Goal: Entertainment & Leisure: Consume media (video, audio)

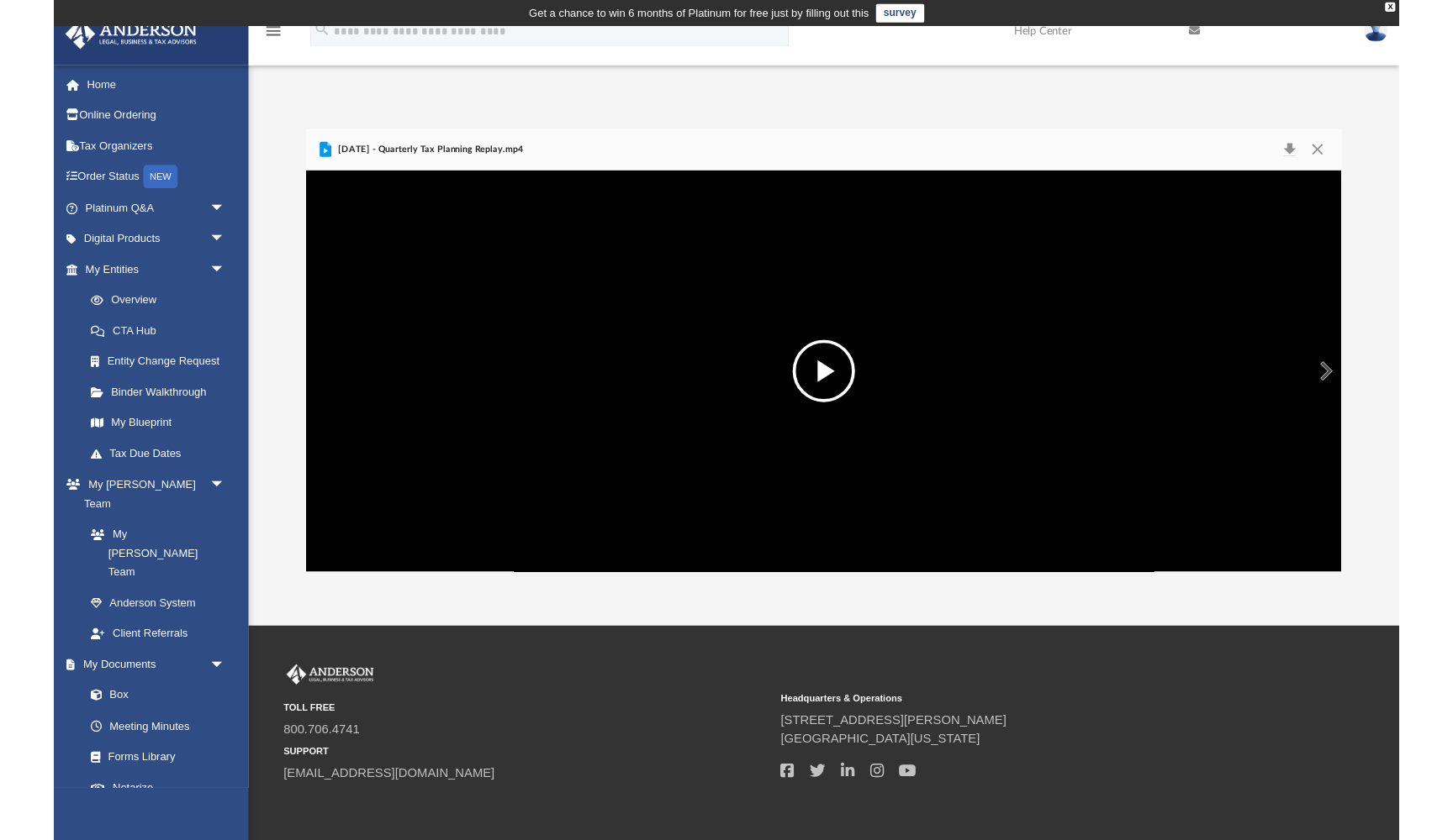
scroll to position [383, 1118]
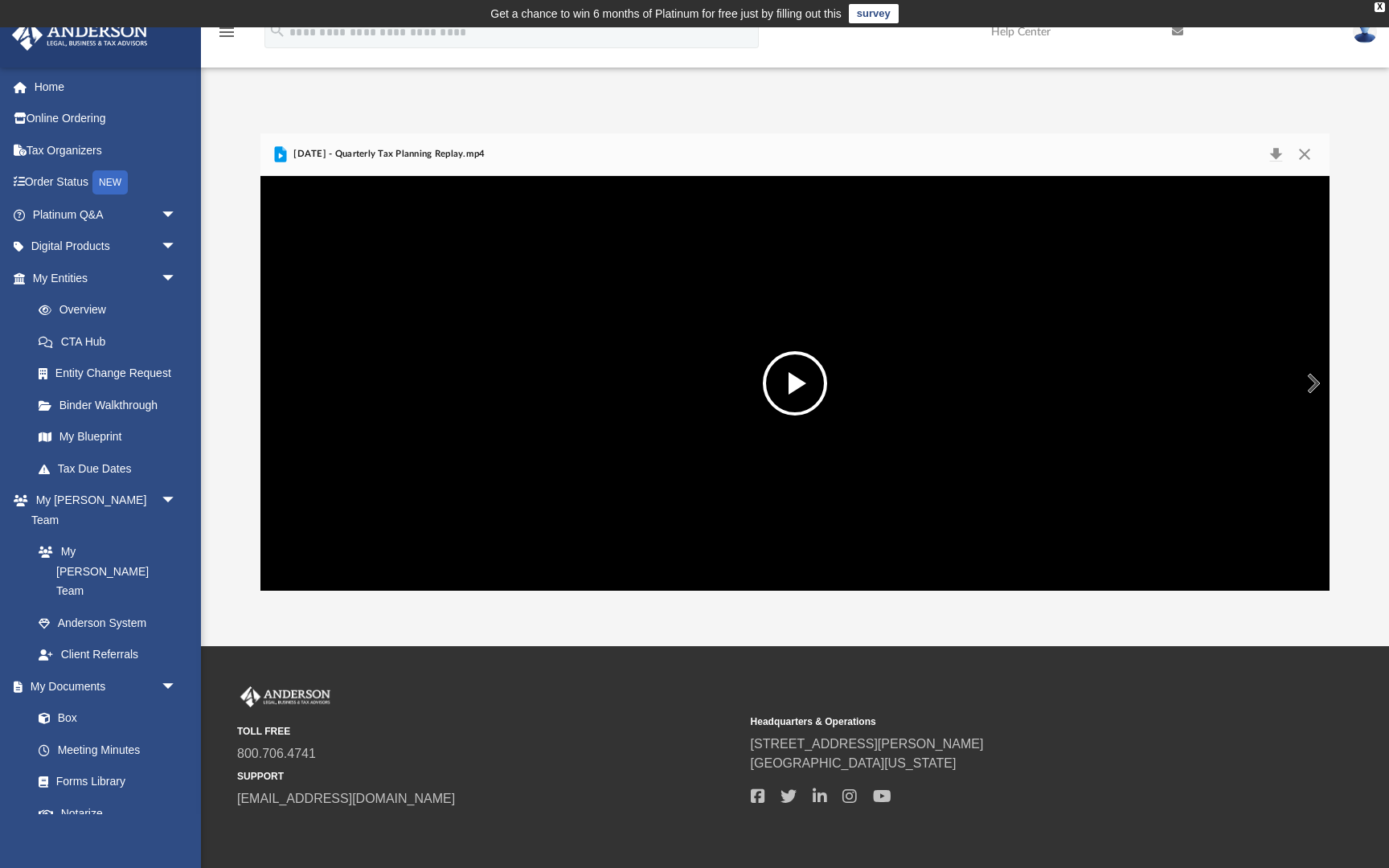
click at [763, 416] on button "File preview" at bounding box center [795, 383] width 65 height 65
click at [543, 500] on video "File preview" at bounding box center [795, 383] width 1069 height 535
click at [261, 591] on div "Autoplay Disabled Speed Normal Quality Auto Subtitles/CC Off Audio Autoplay Dis…" at bounding box center [795, 383] width 1069 height 415
click at [261, 591] on div "File preview" at bounding box center [795, 383] width 1069 height 415
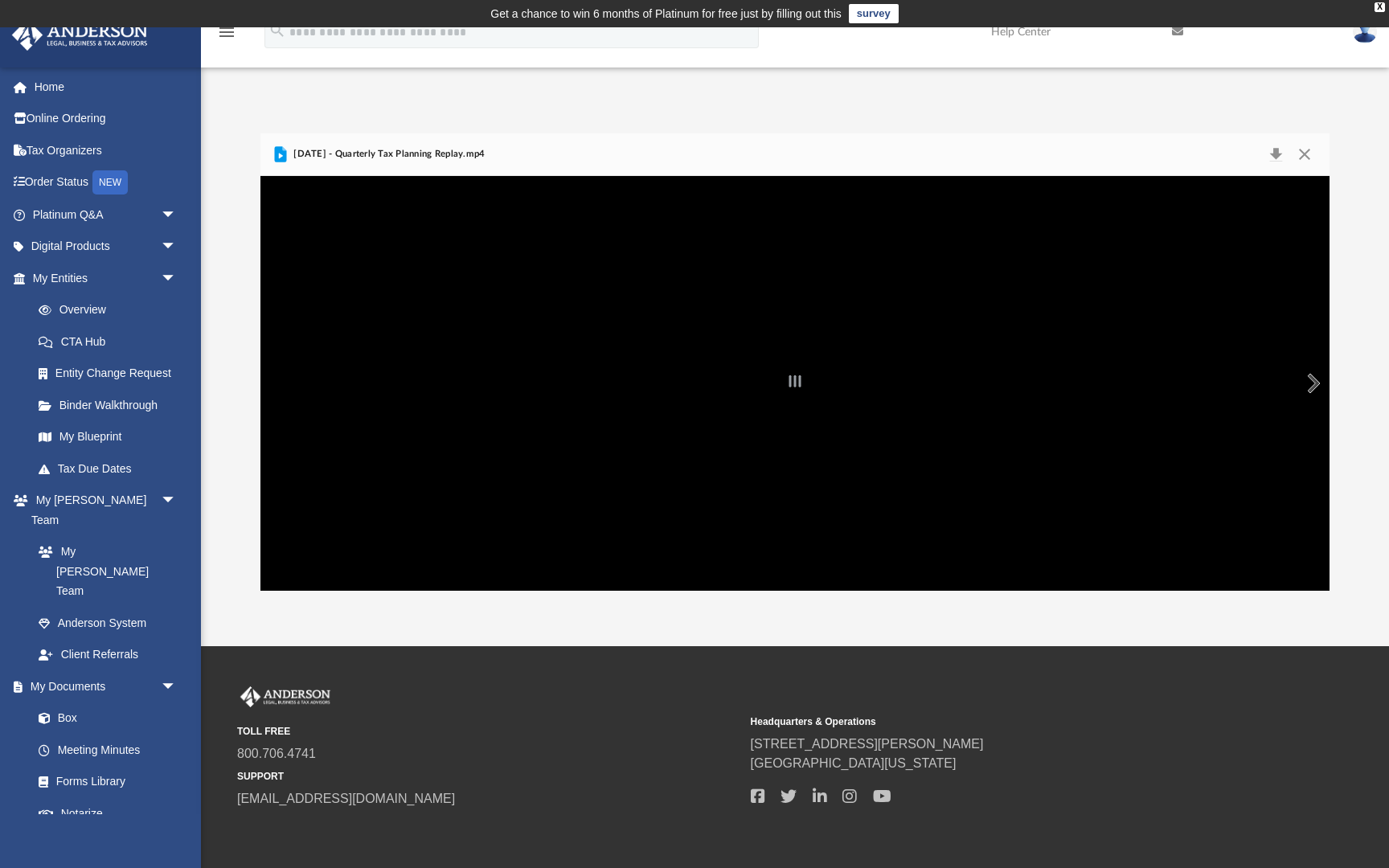
click at [289, 577] on div "File preview" at bounding box center [795, 383] width 1069 height 415
click at [261, 176] on div "File preview" at bounding box center [795, 383] width 1069 height 415
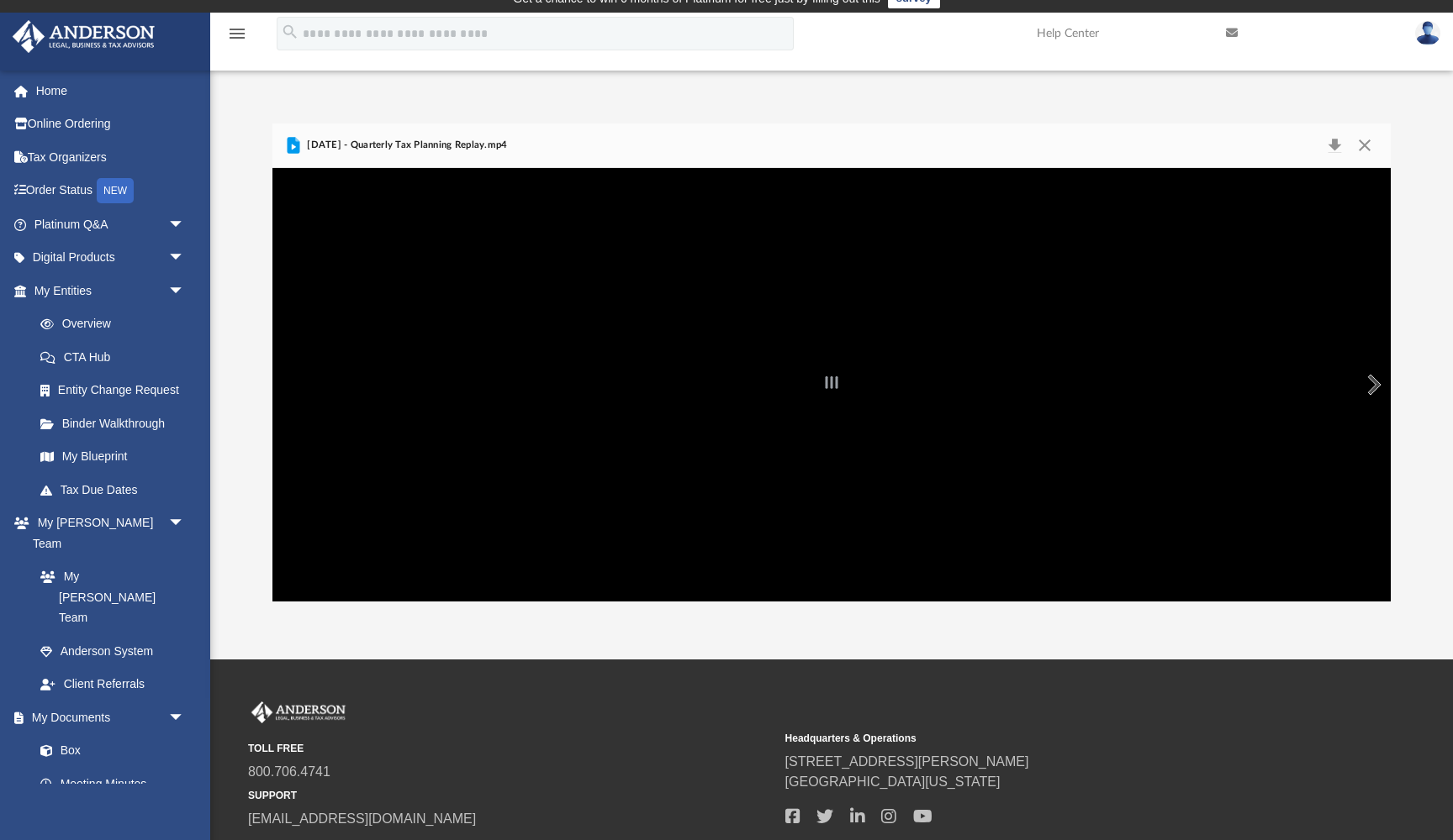
scroll to position [20, 0]
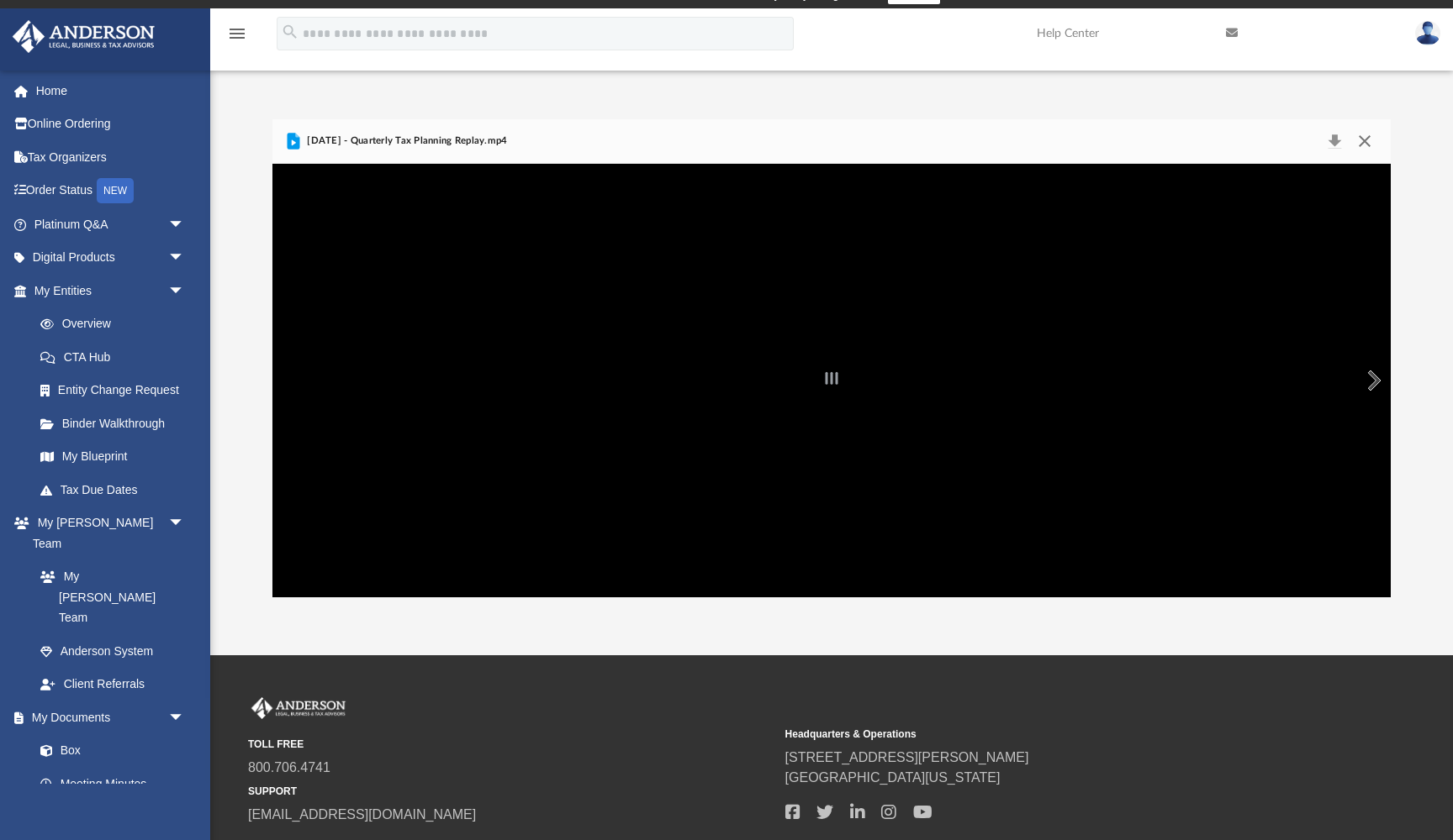
click at [1369, 142] on button "Close" at bounding box center [1364, 141] width 31 height 24
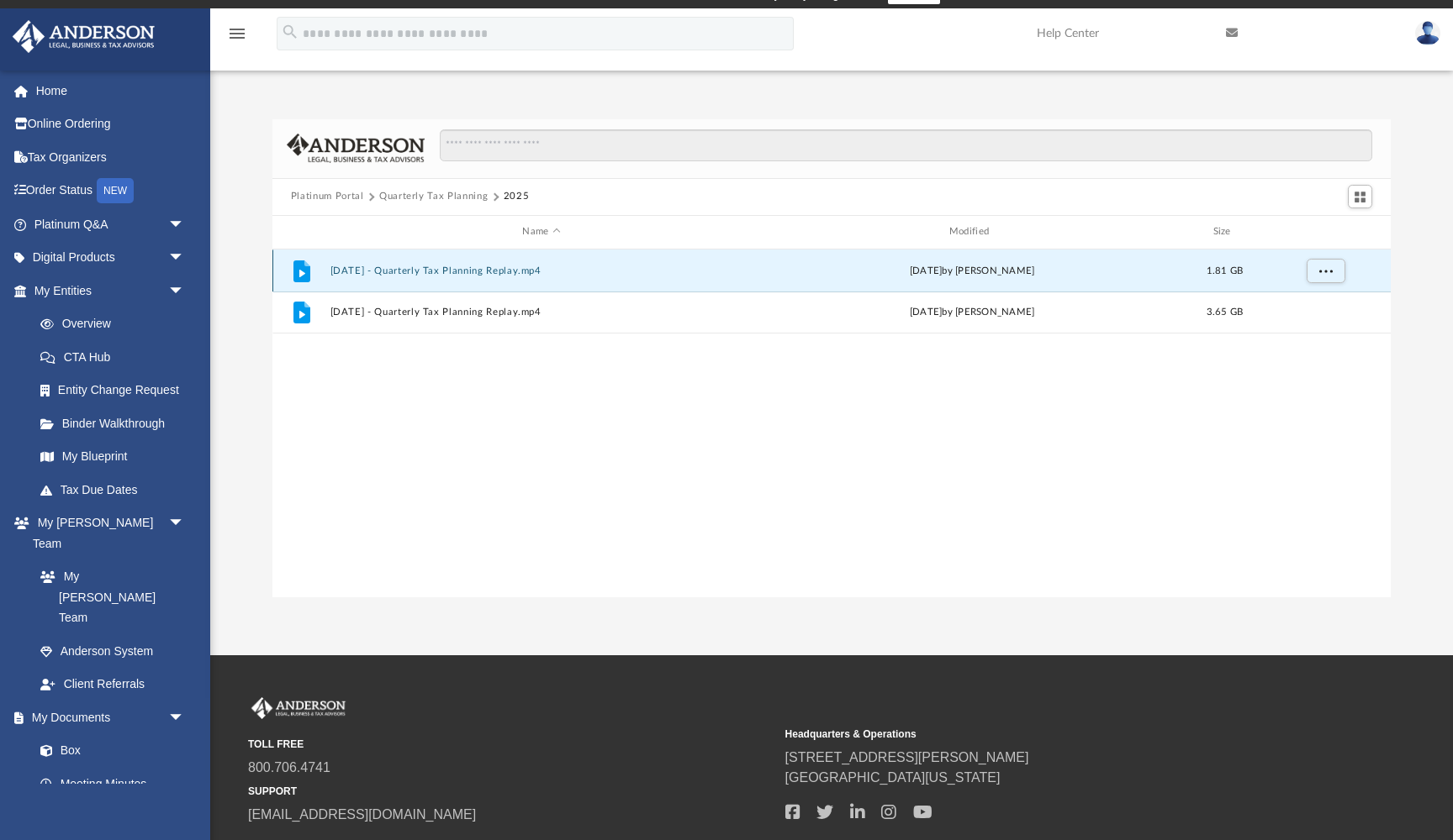
click at [493, 274] on button "[DATE] - Quarterly Tax Planning Replay.mp4" at bounding box center [541, 271] width 423 height 11
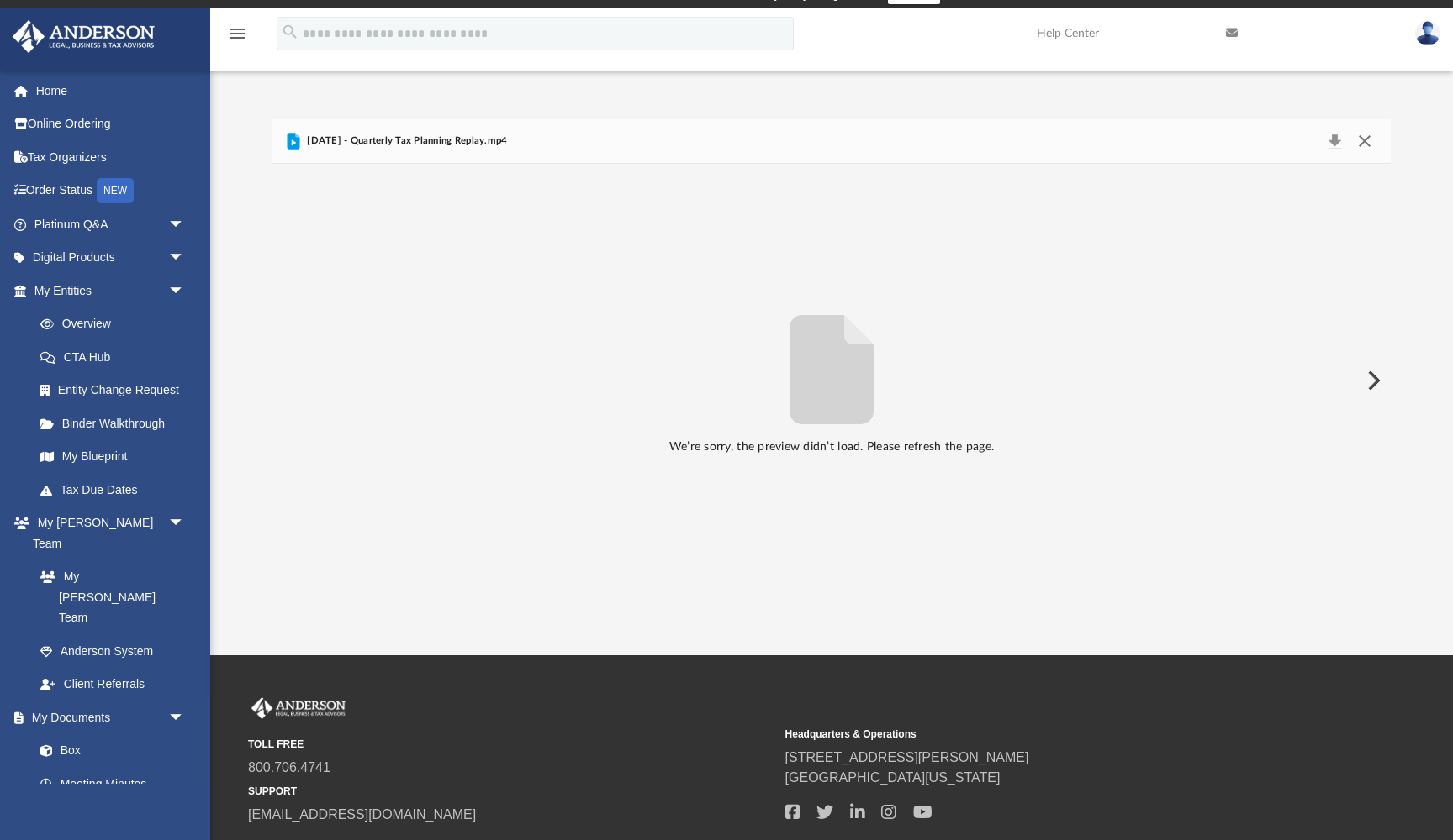
click at [1365, 144] on button "Close" at bounding box center [1364, 141] width 31 height 24
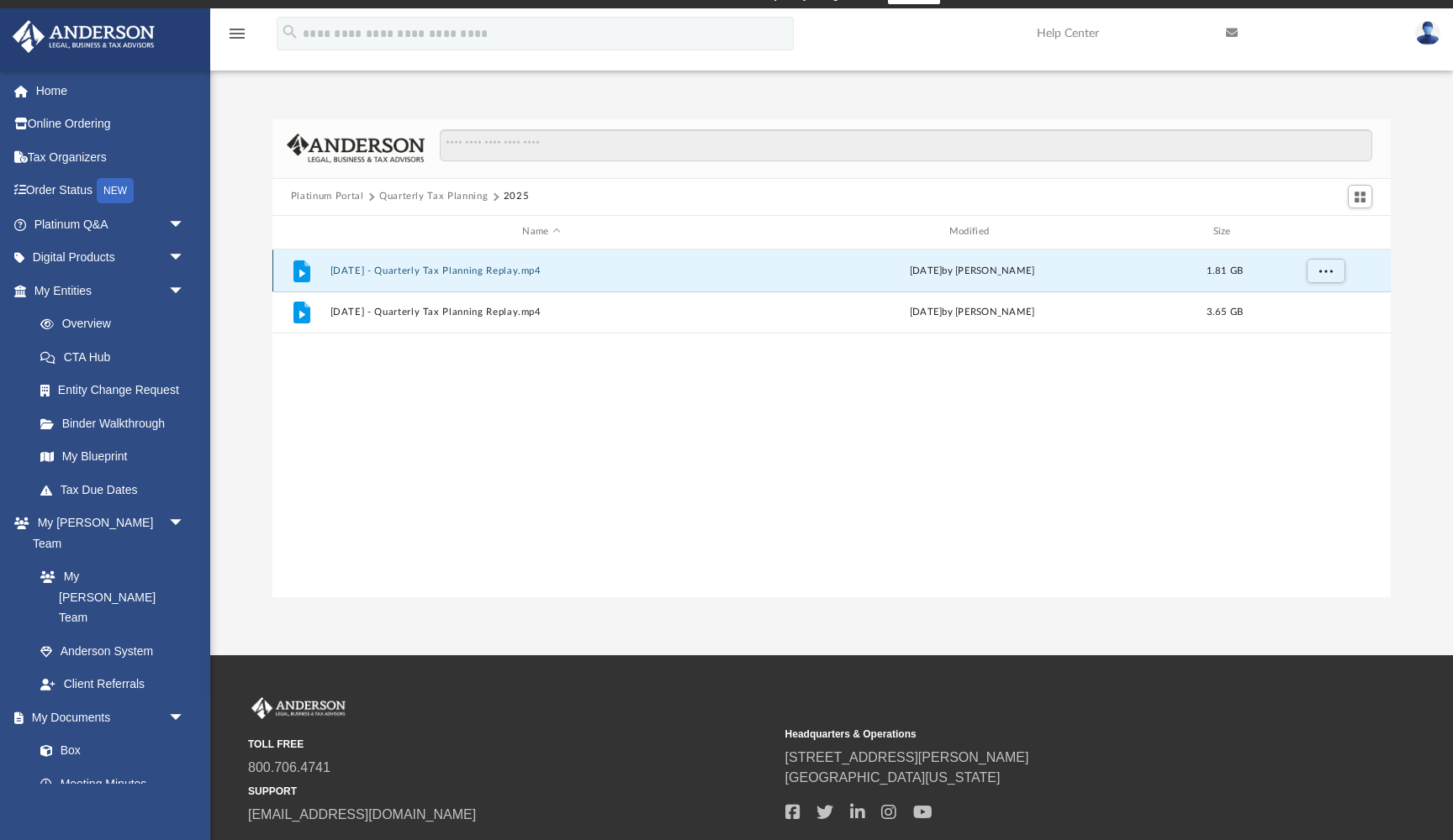
click at [483, 272] on button "July 18th, 2025 - Quarterly Tax Planning Replay.mp4" at bounding box center [541, 271] width 423 height 11
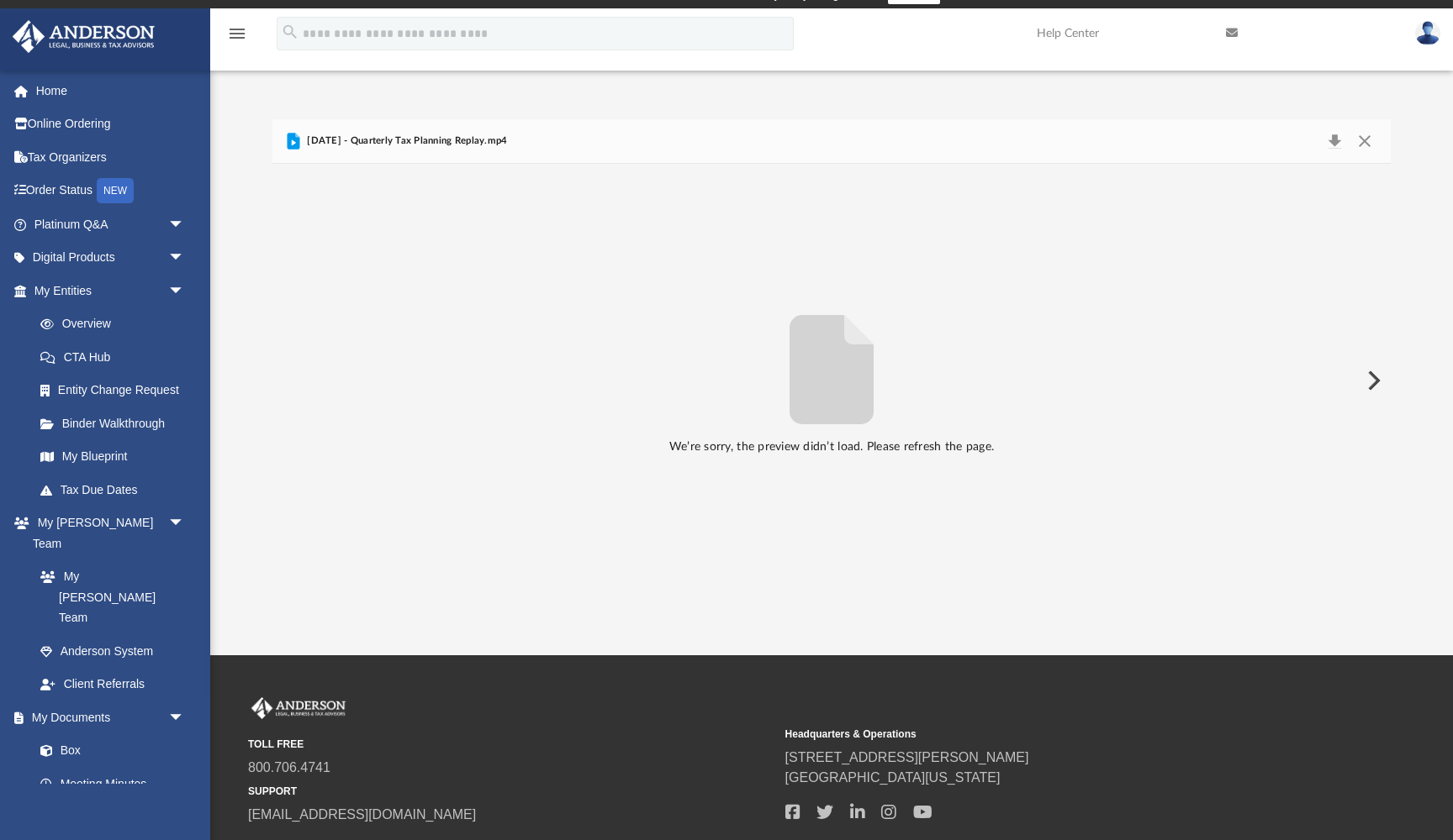
click at [117, 33] on img at bounding box center [84, 36] width 152 height 32
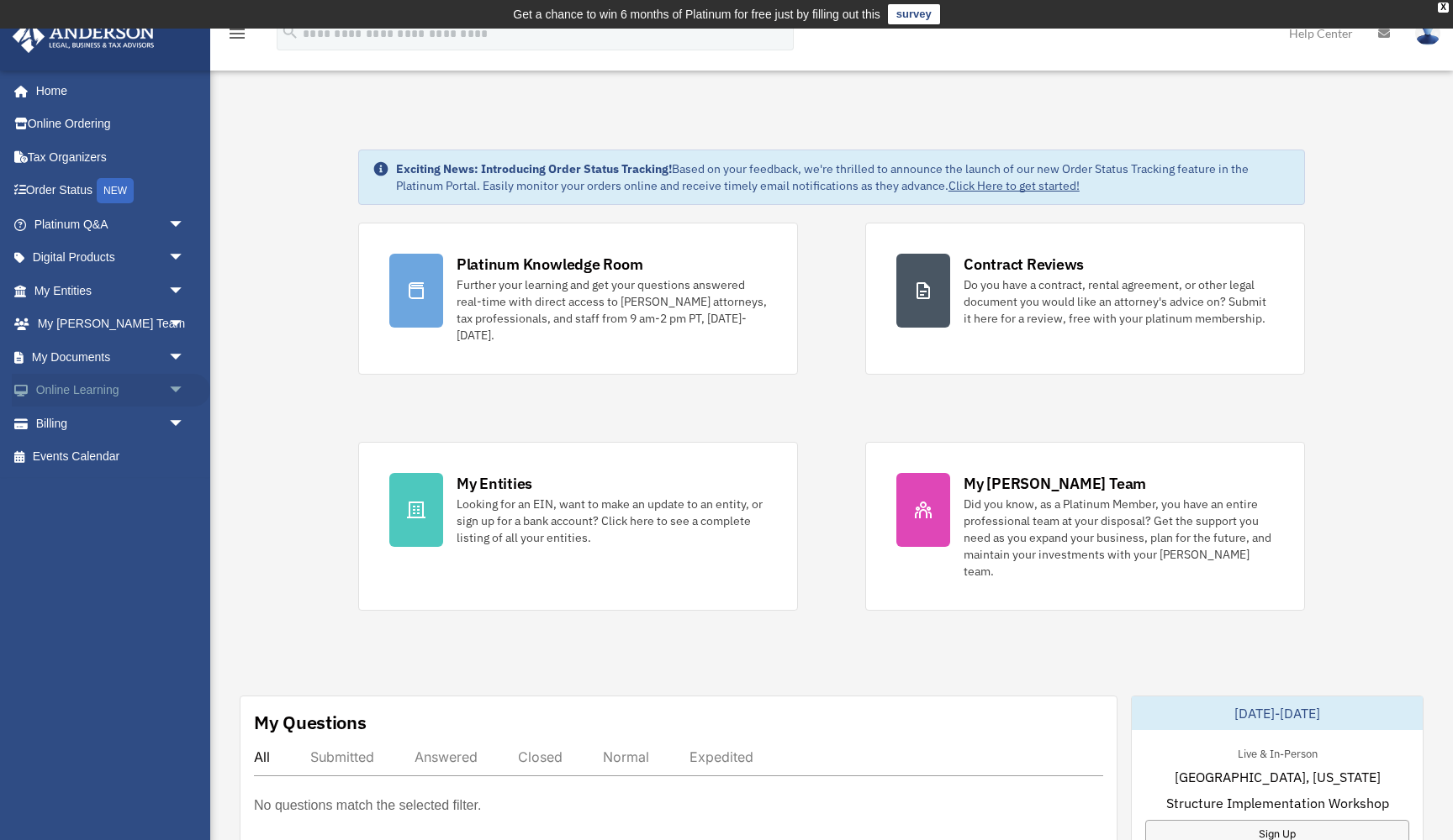
click at [104, 383] on link "Online Learning arrow_drop_down" at bounding box center [110, 391] width 198 height 33
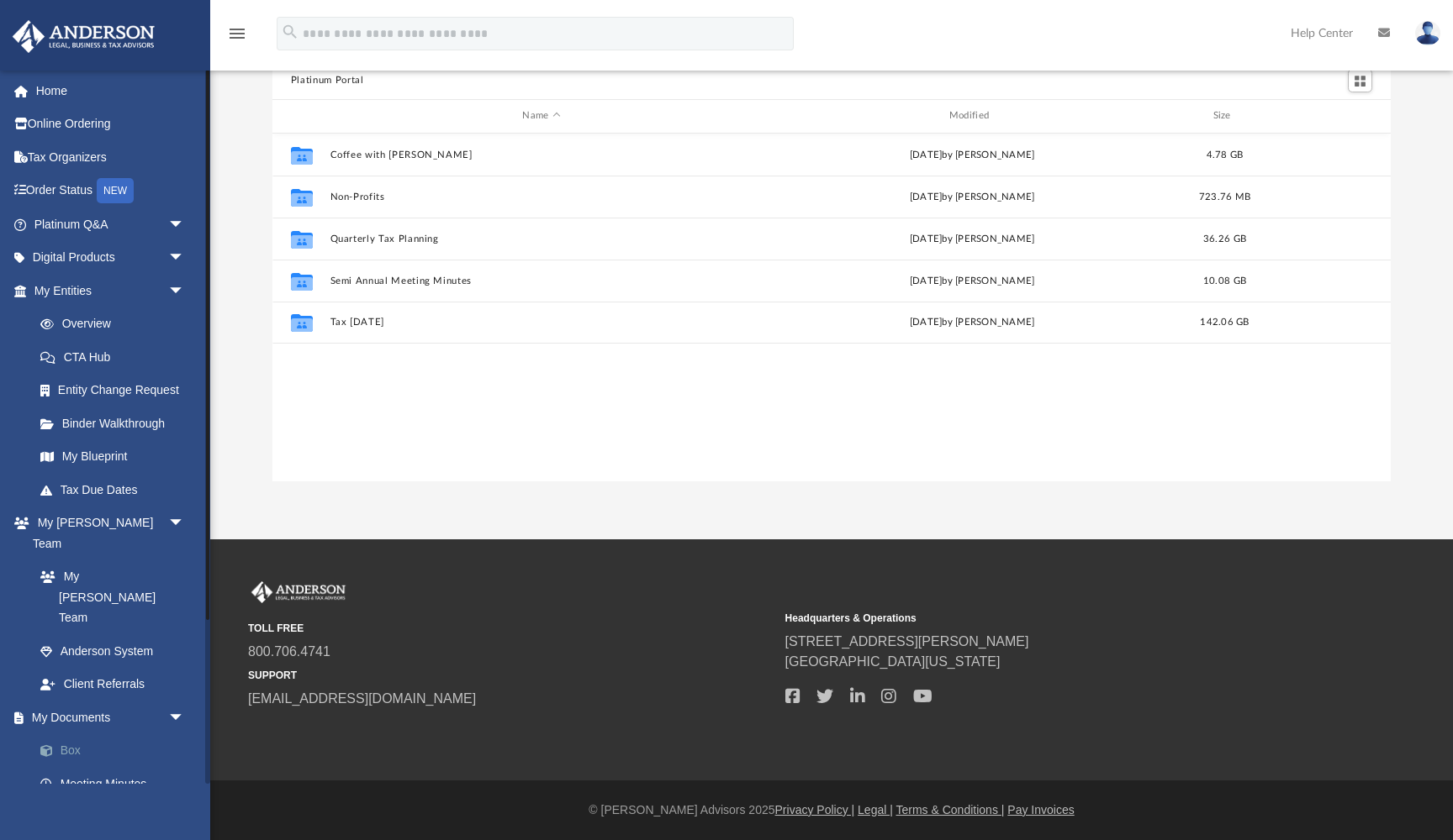
scroll to position [136, 0]
click at [46, 89] on link "Home" at bounding box center [110, 90] width 198 height 33
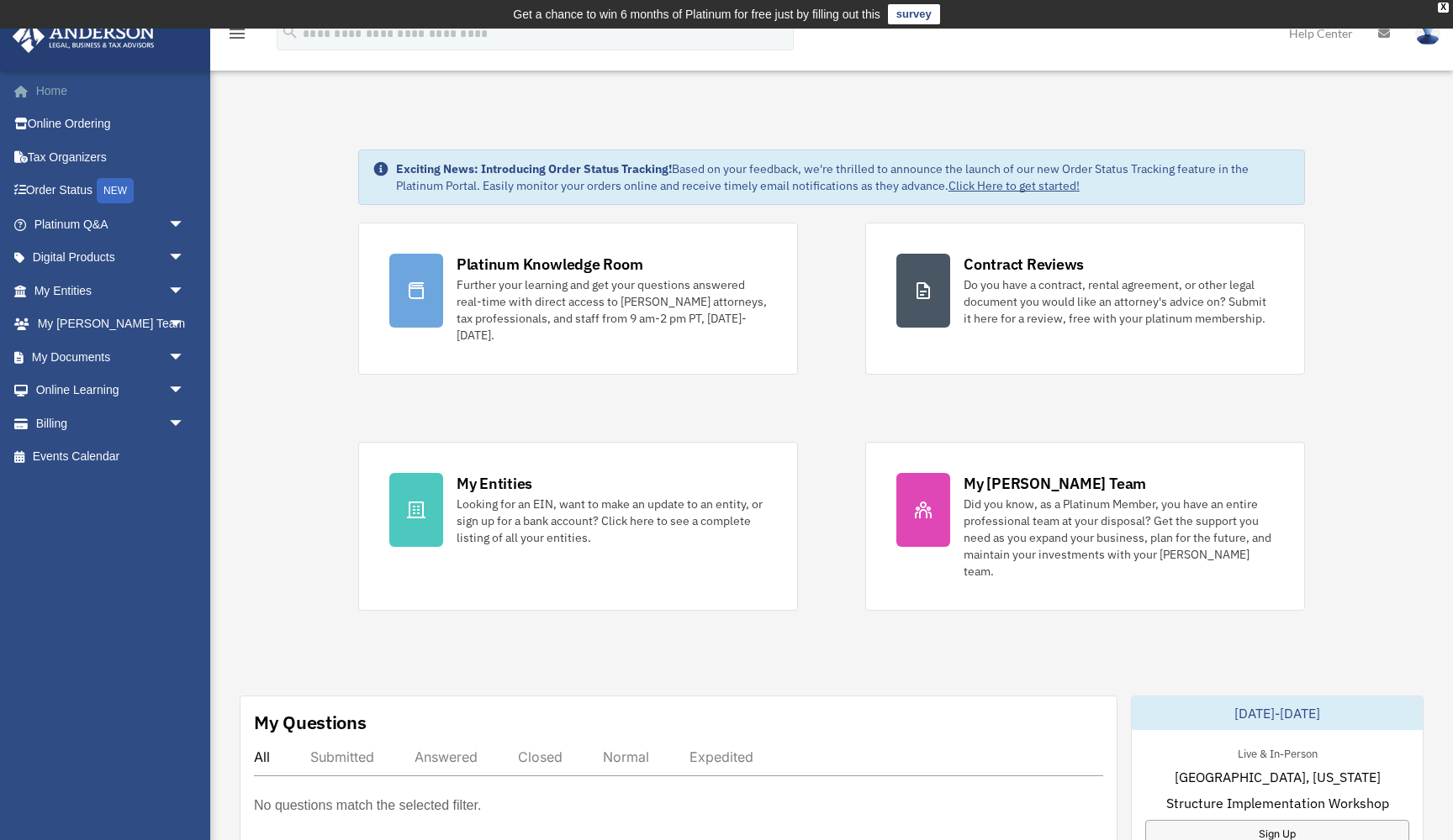
click at [54, 90] on link "Home" at bounding box center [110, 90] width 198 height 33
click at [90, 384] on link "Online Learning arrow_drop_down" at bounding box center [110, 391] width 198 height 33
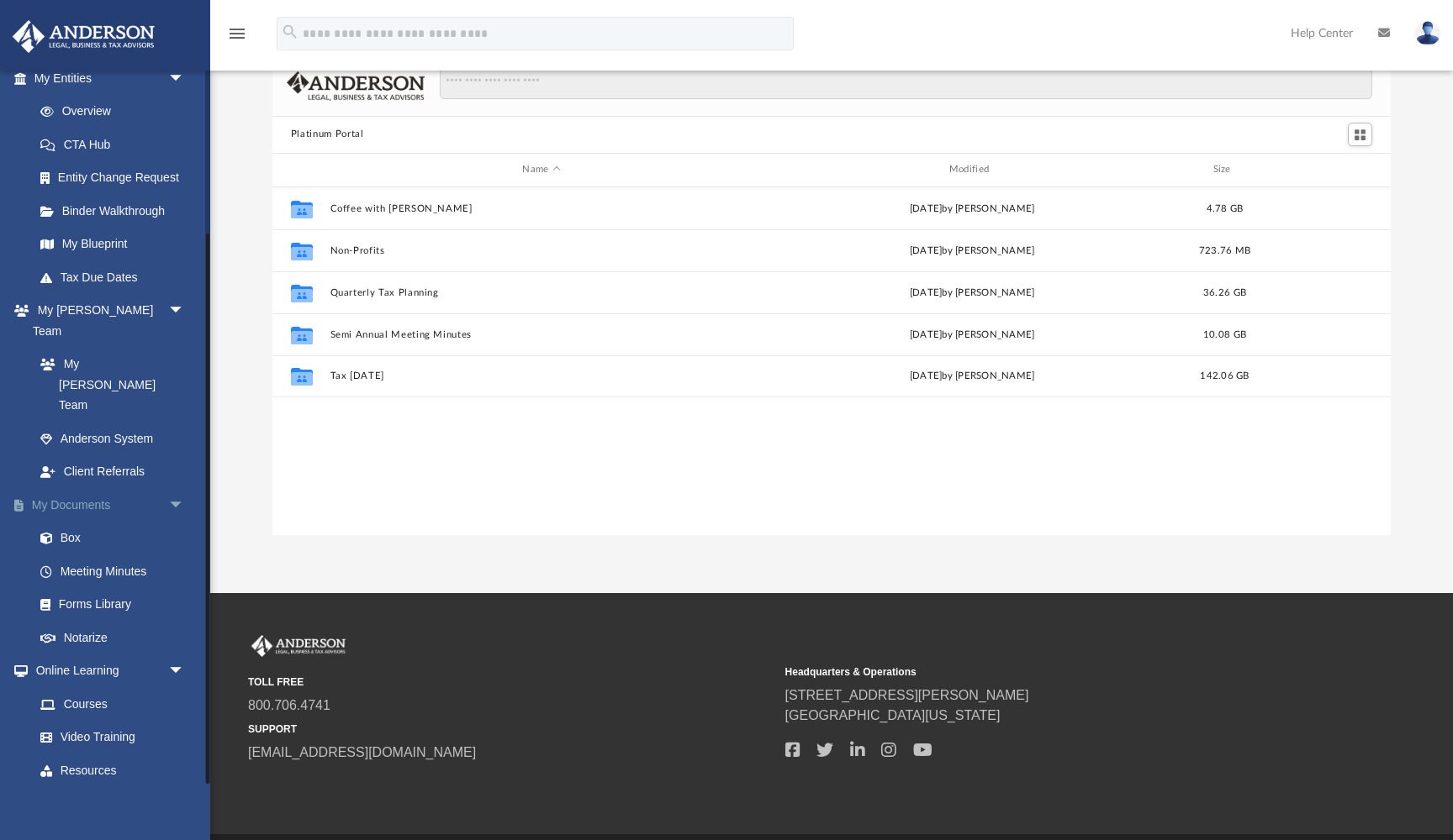
scroll to position [90, 0]
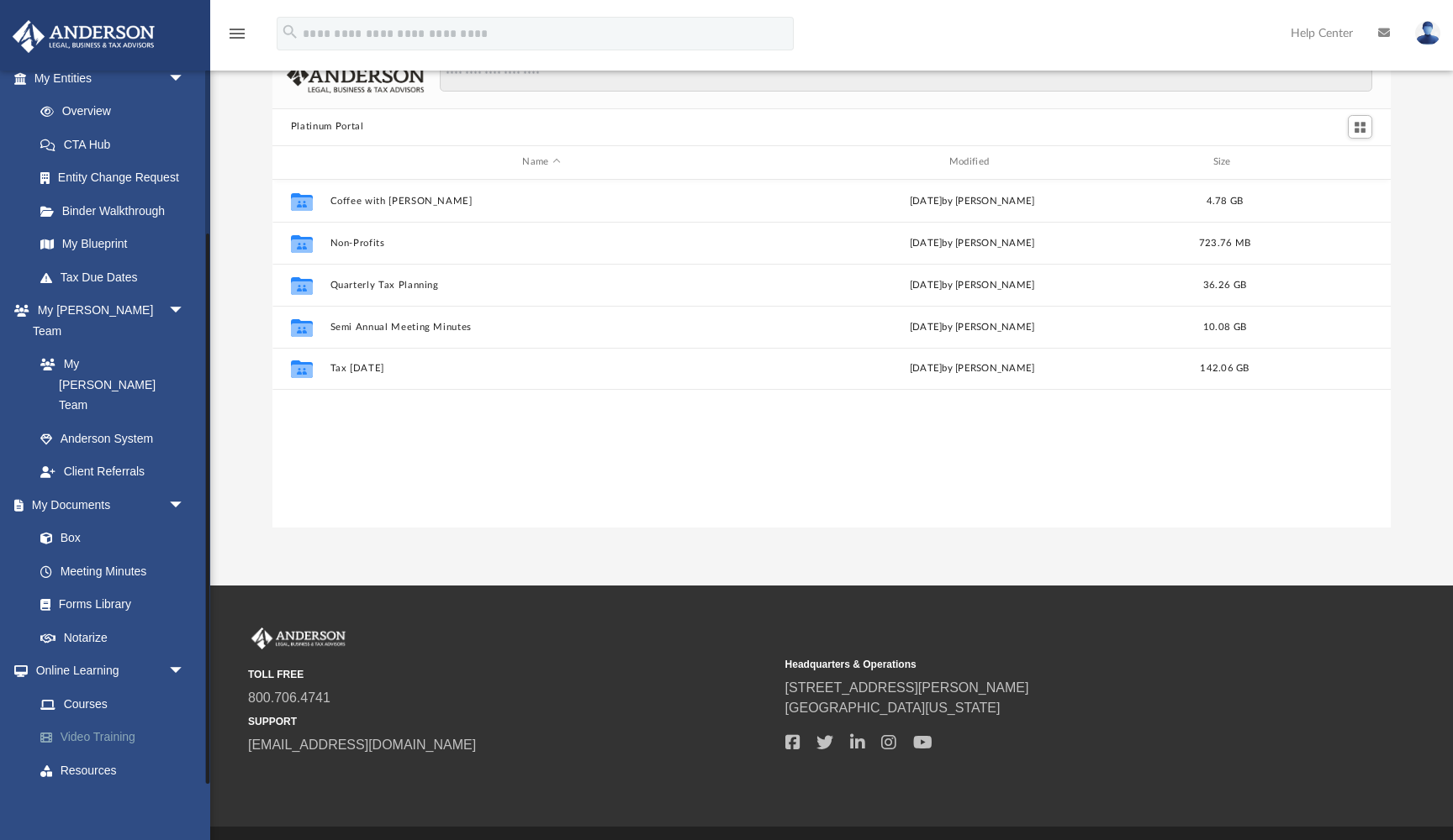
click at [101, 721] on link "Video Training" at bounding box center [117, 738] width 187 height 33
click at [90, 688] on link "Courses" at bounding box center [117, 704] width 187 height 33
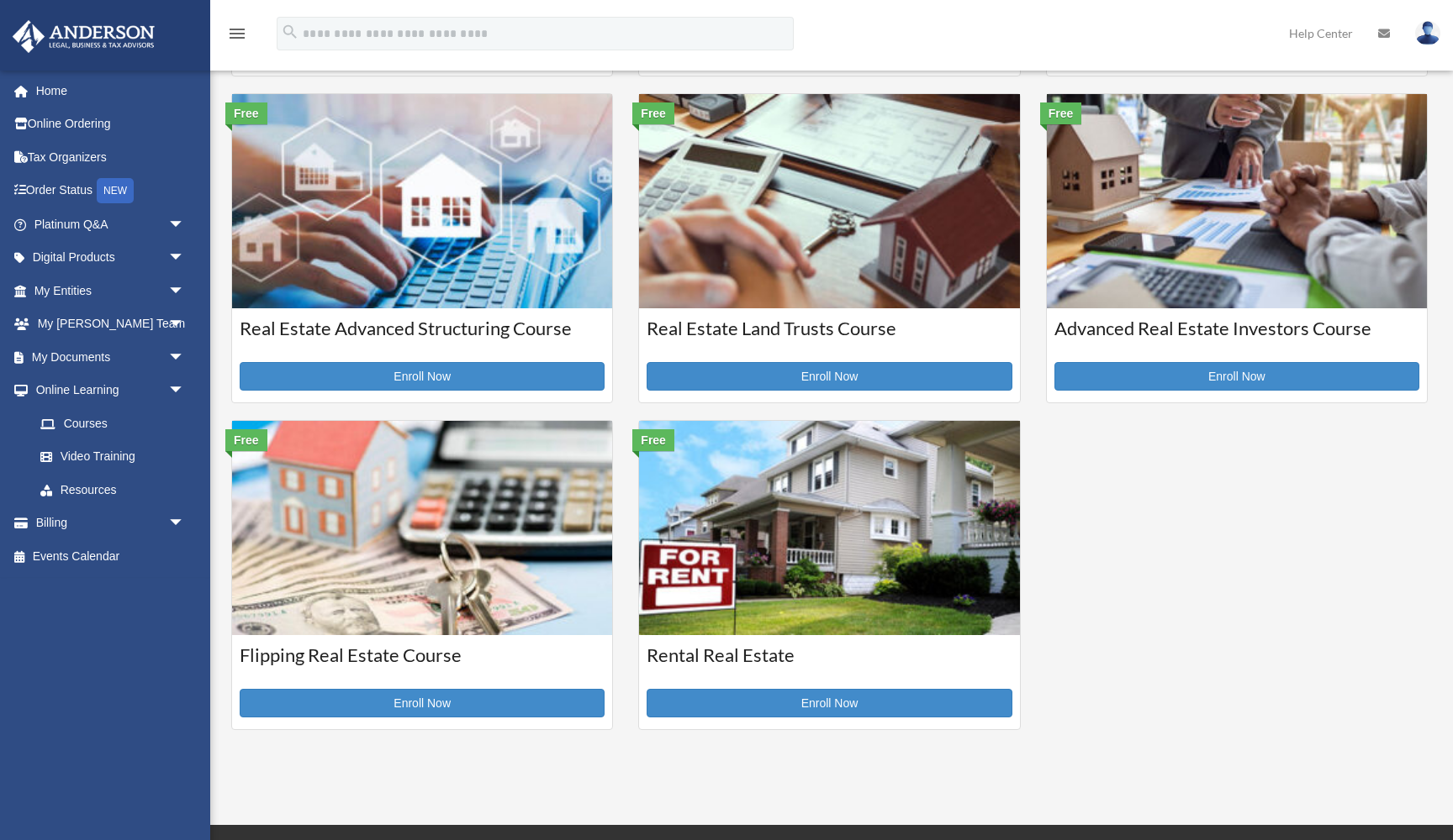
scroll to position [364, 0]
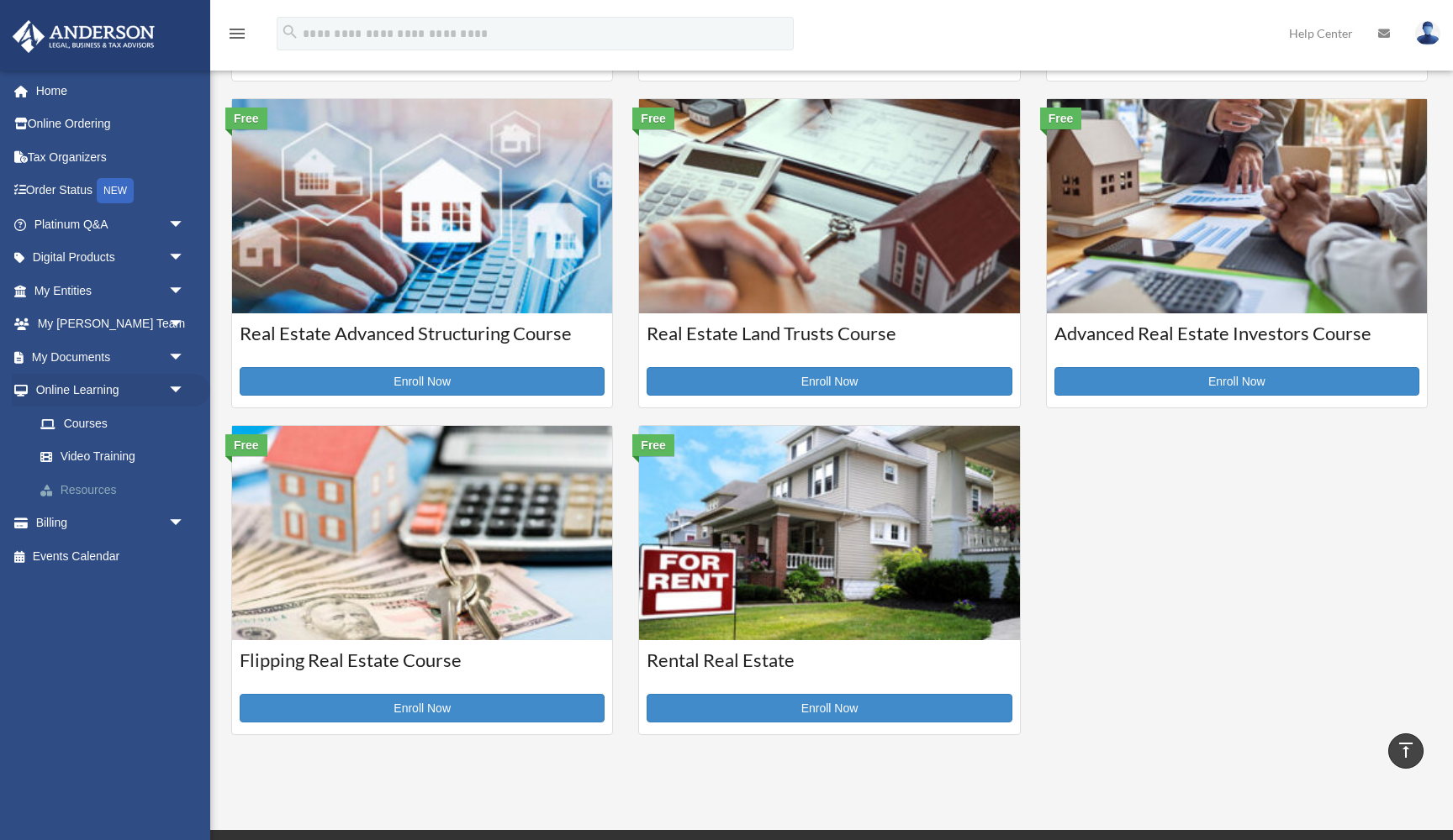
click at [96, 483] on link "Resources" at bounding box center [117, 490] width 187 height 33
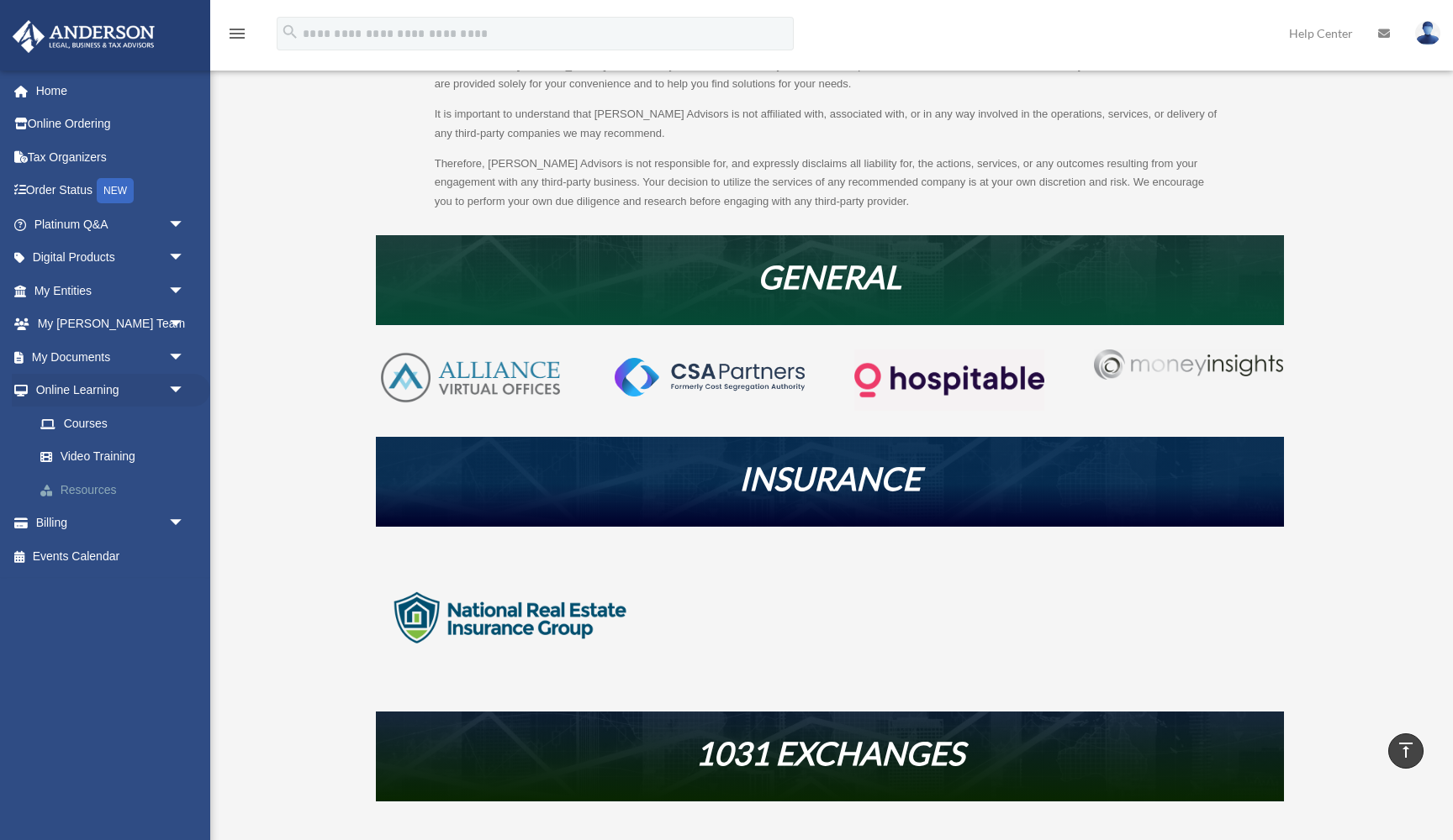
scroll to position [176, 0]
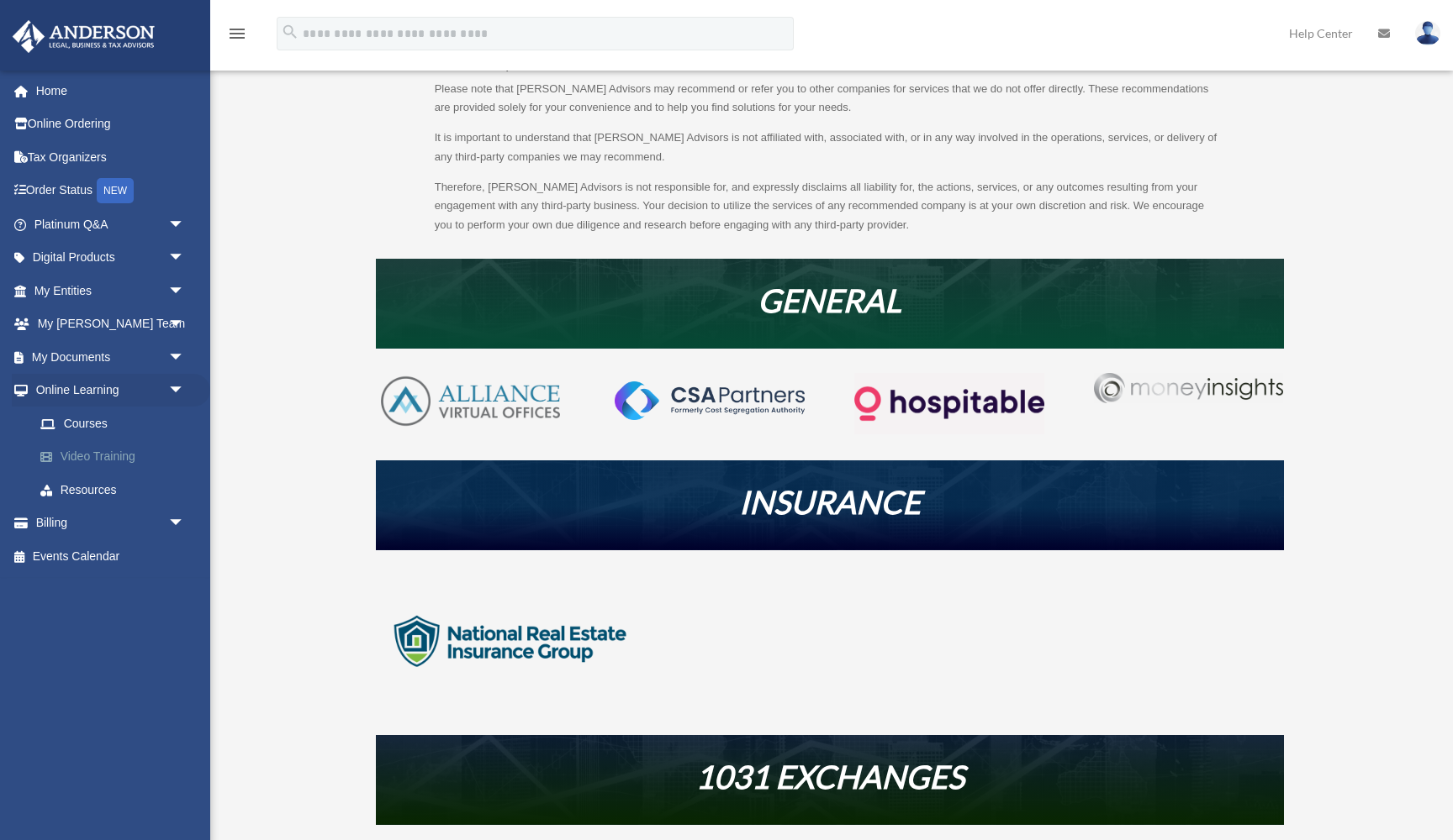
click at [92, 450] on link "Video Training" at bounding box center [117, 457] width 187 height 33
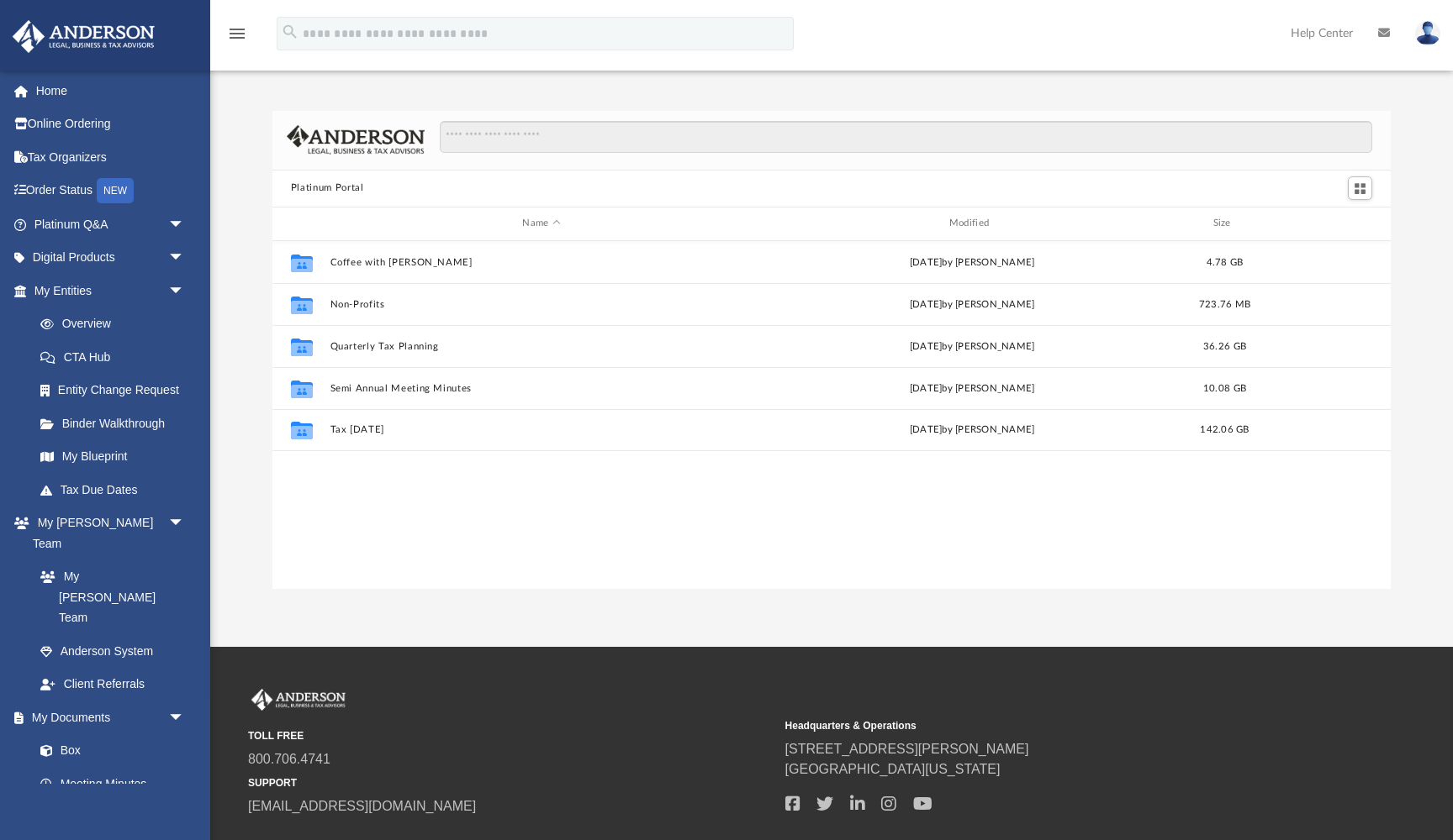
scroll to position [383, 1118]
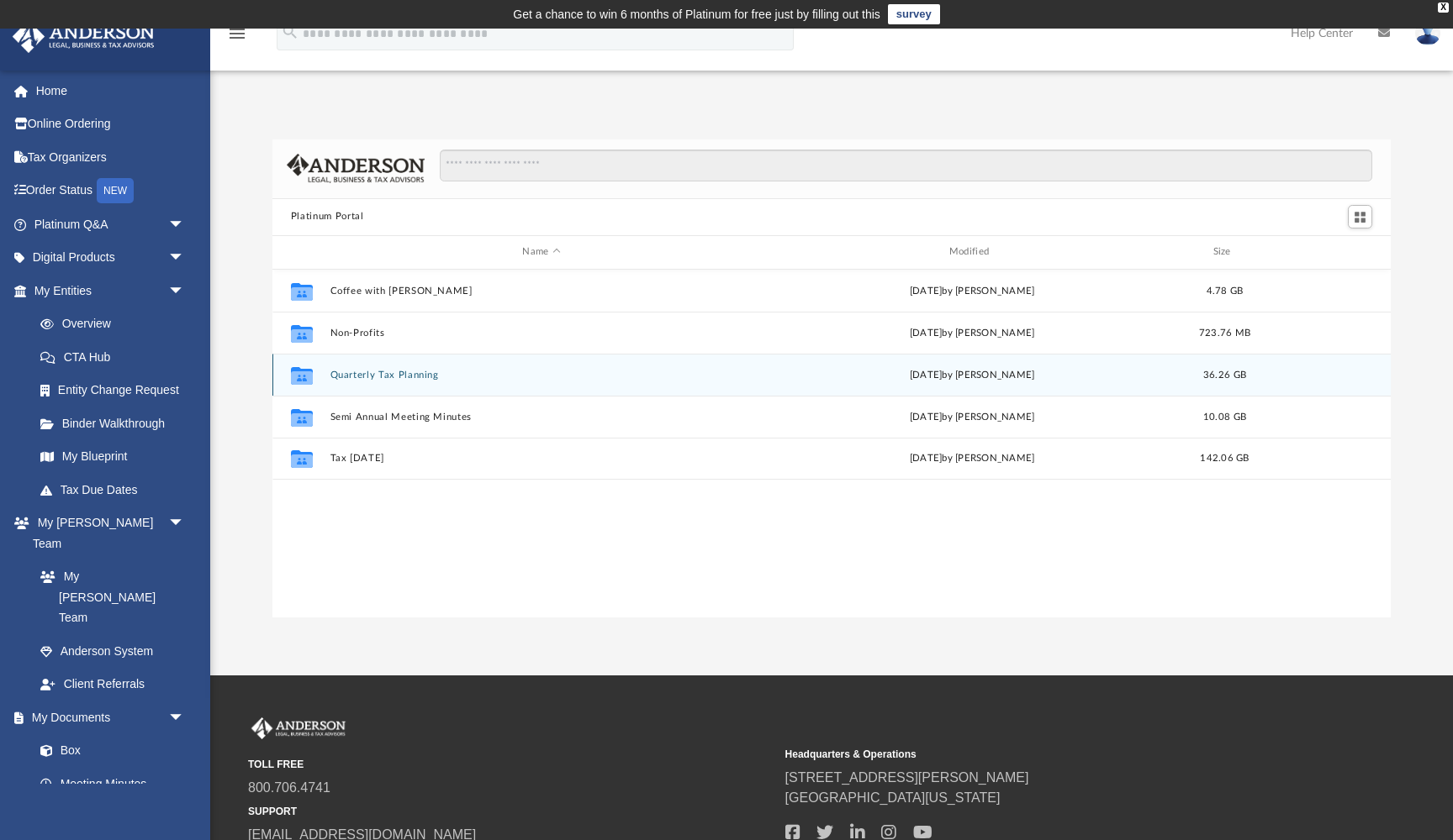
click at [394, 375] on button "Quarterly Tax Planning" at bounding box center [541, 375] width 423 height 11
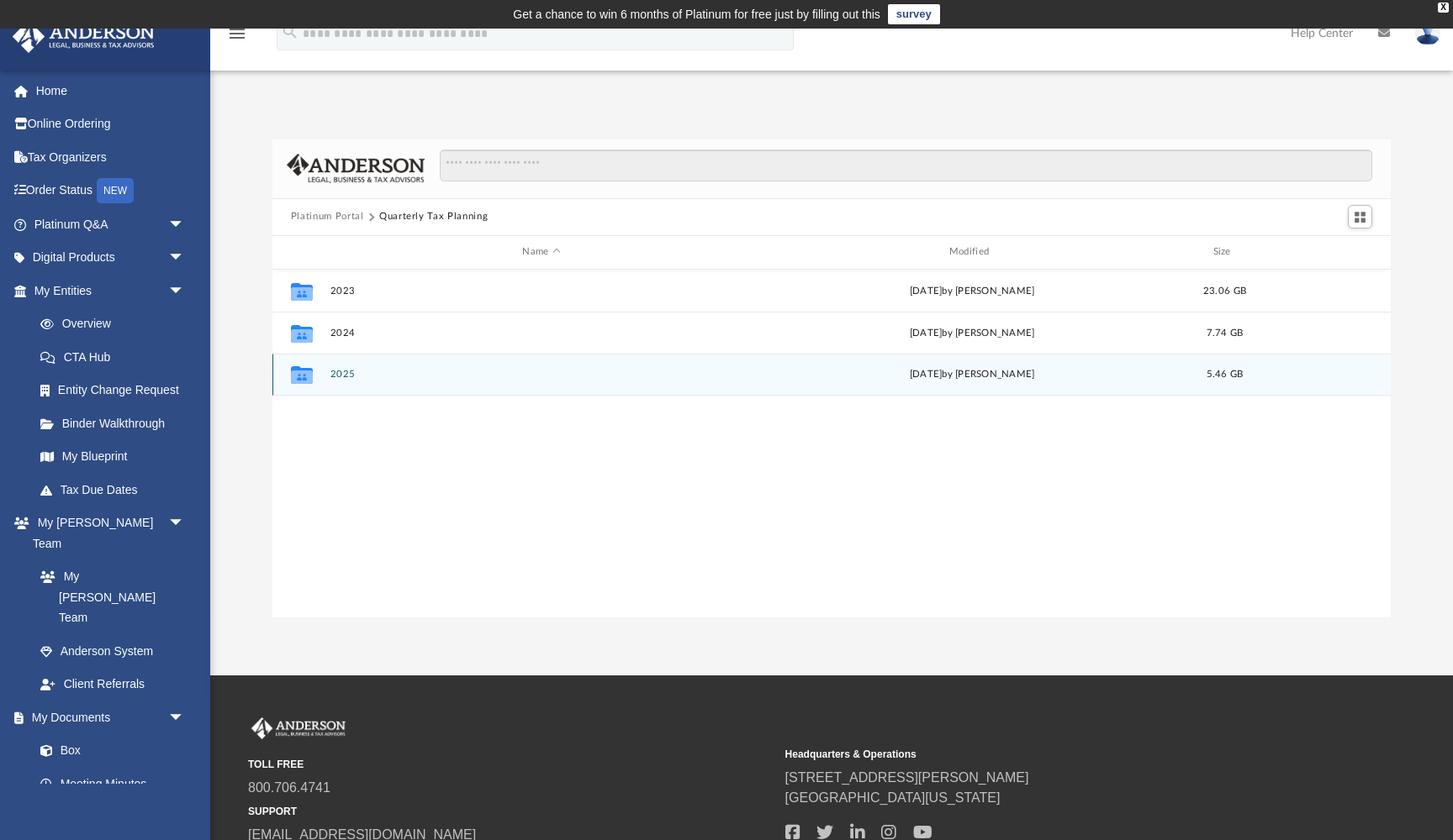
click at [367, 371] on button "2025" at bounding box center [541, 374] width 423 height 11
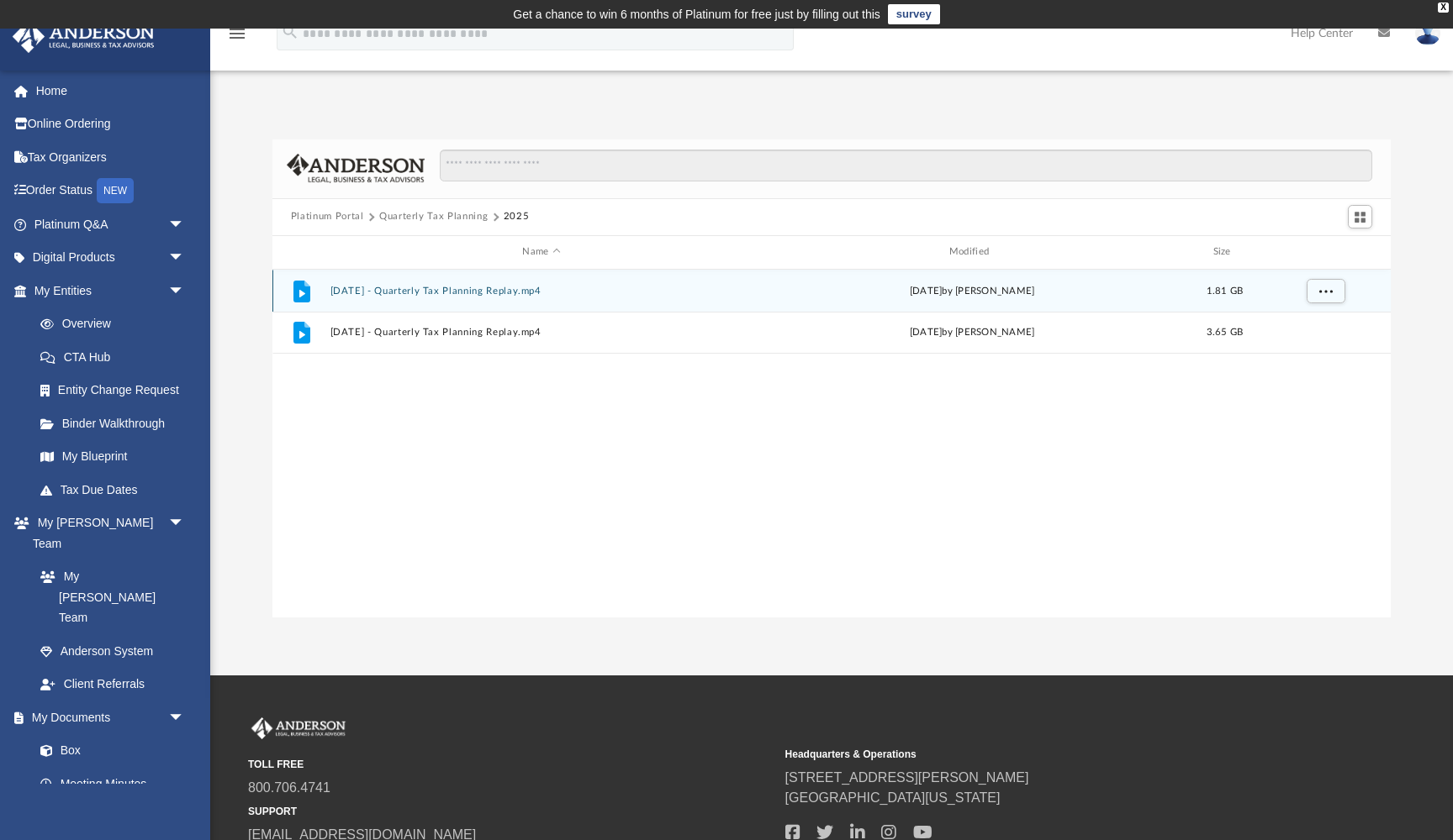
click at [494, 292] on button "[DATE] - Quarterly Tax Planning Replay.mp4" at bounding box center [541, 291] width 423 height 11
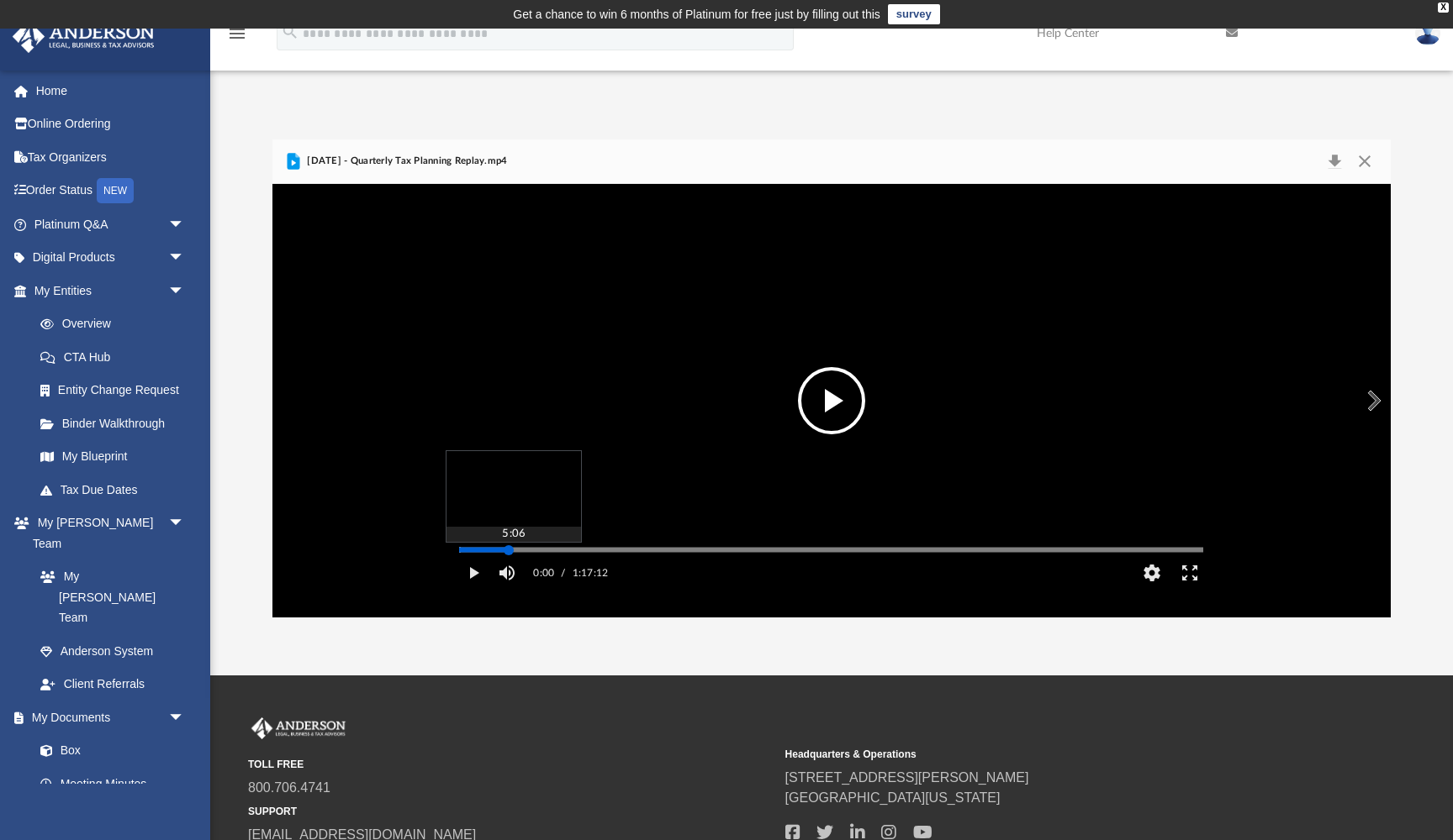
click at [508, 551] on div "Media Slider" at bounding box center [831, 550] width 744 height 3
click at [477, 590] on button "Play" at bounding box center [472, 573] width 38 height 33
click at [526, 575] on div "Autoplay Disabled Speed Normal Quality Auto Subtitles/CC Off Audio Autoplay Dis…" at bounding box center [832, 400] width 1118 height 434
click at [550, 575] on div "Autoplay Disabled Speed Normal Quality Auto Subtitles/CC Off Audio Autoplay Dis…" at bounding box center [832, 400] width 1118 height 434
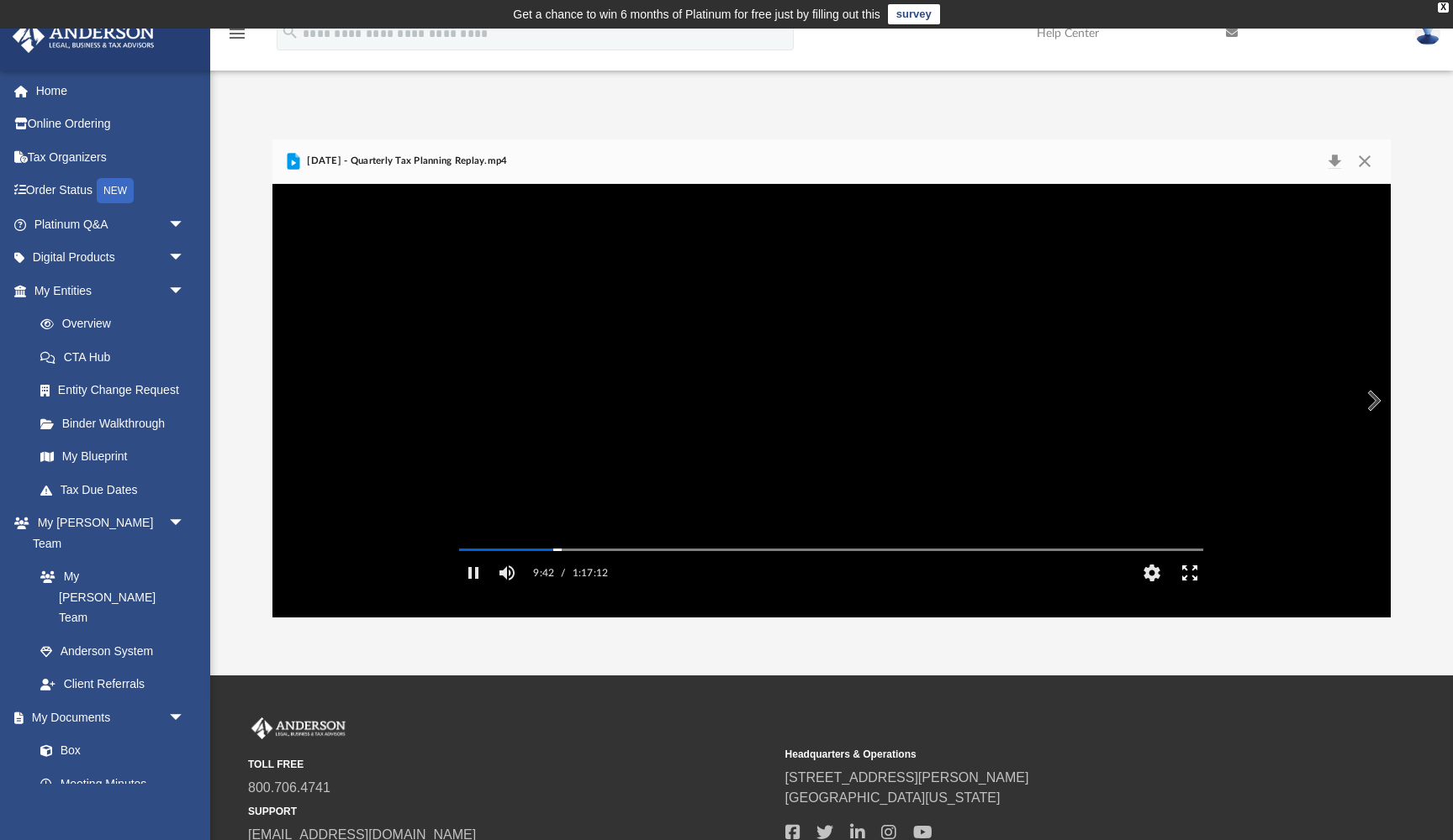
click at [1191, 590] on button "Enter fullscreen" at bounding box center [1190, 573] width 38 height 33
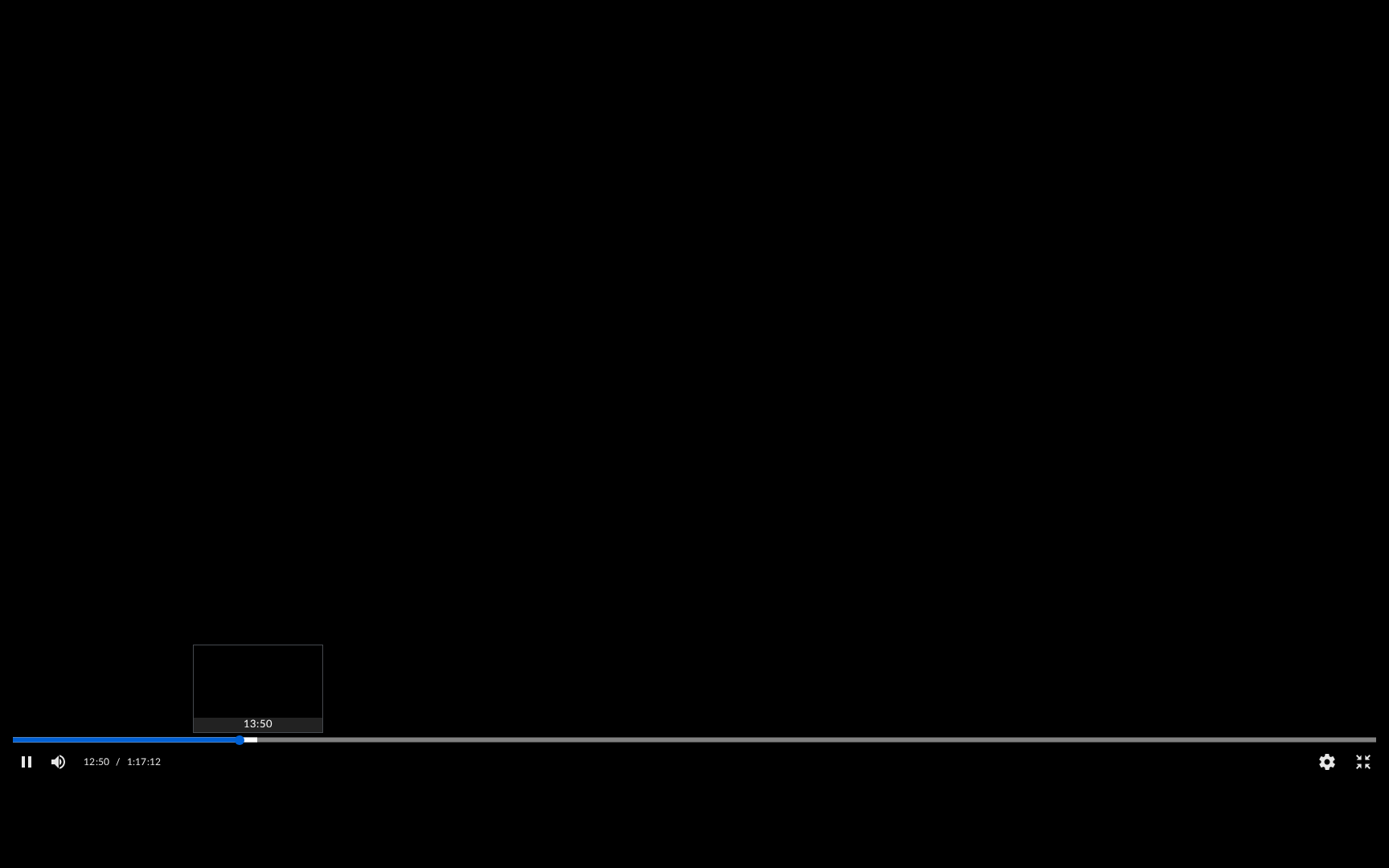
click at [254, 746] on div "Media Slider" at bounding box center [694, 739] width 1389 height 13
click at [292, 783] on div "Autoplay Disabled Speed Normal Quality Auto Subtitles/CC Off Audio Autoplay Dis…" at bounding box center [694, 434] width 1389 height 868
click at [367, 783] on div "Autoplay Disabled Speed Normal Quality Auto Subtitles/CC Off Audio Autoplay Dis…" at bounding box center [694, 434] width 1389 height 868
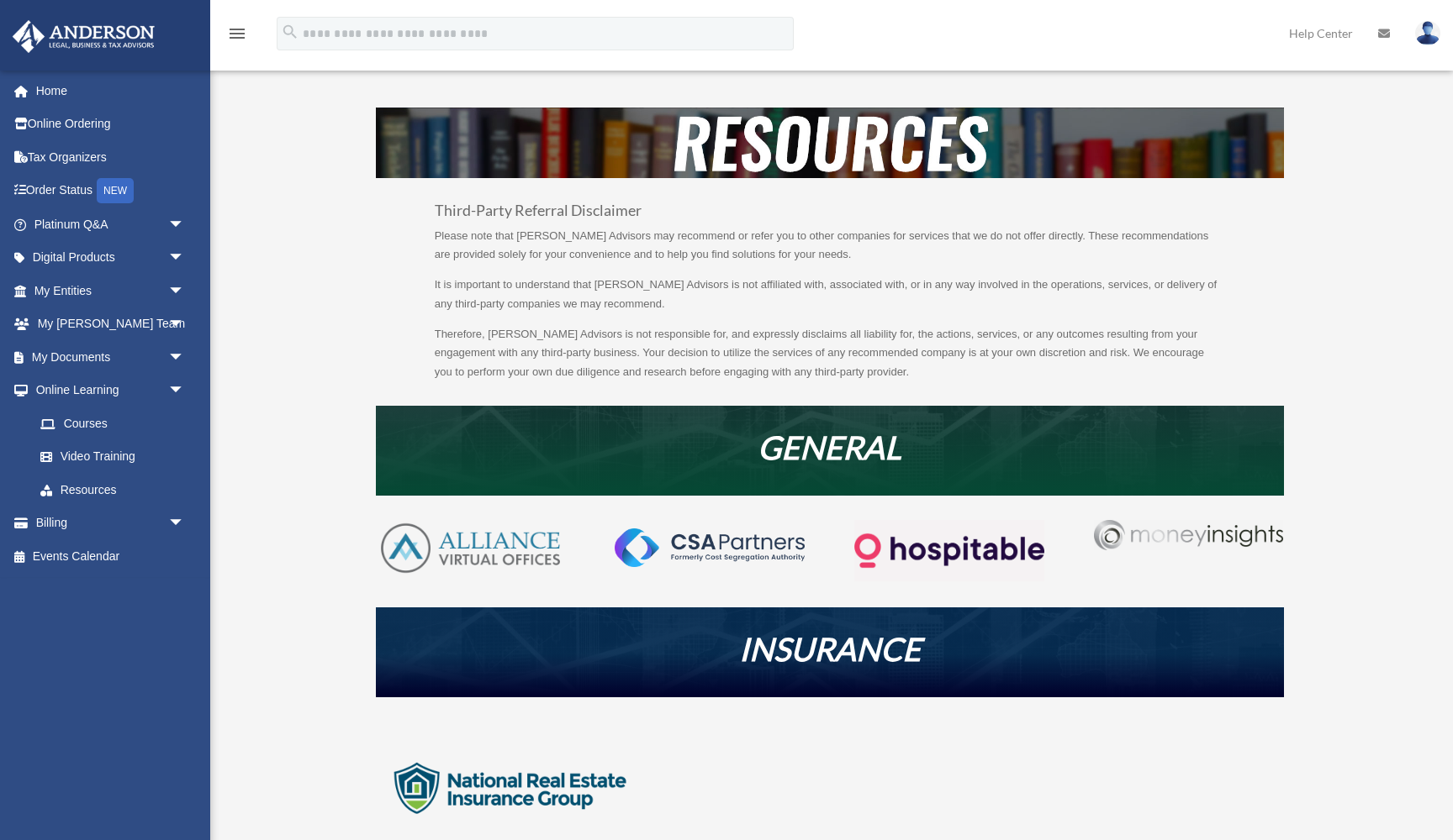
scroll to position [176, 0]
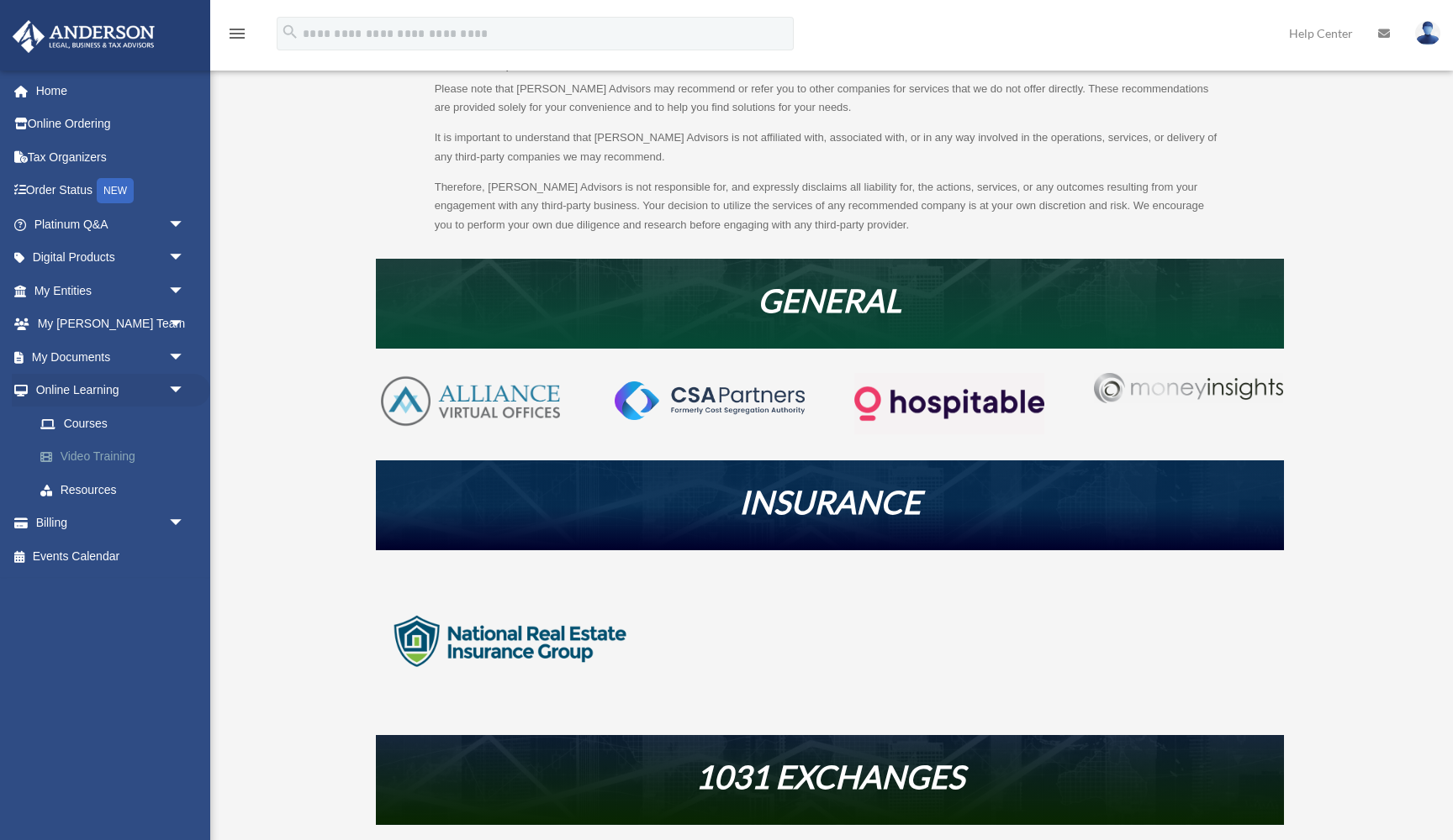
click at [110, 451] on link "Video Training" at bounding box center [117, 457] width 187 height 33
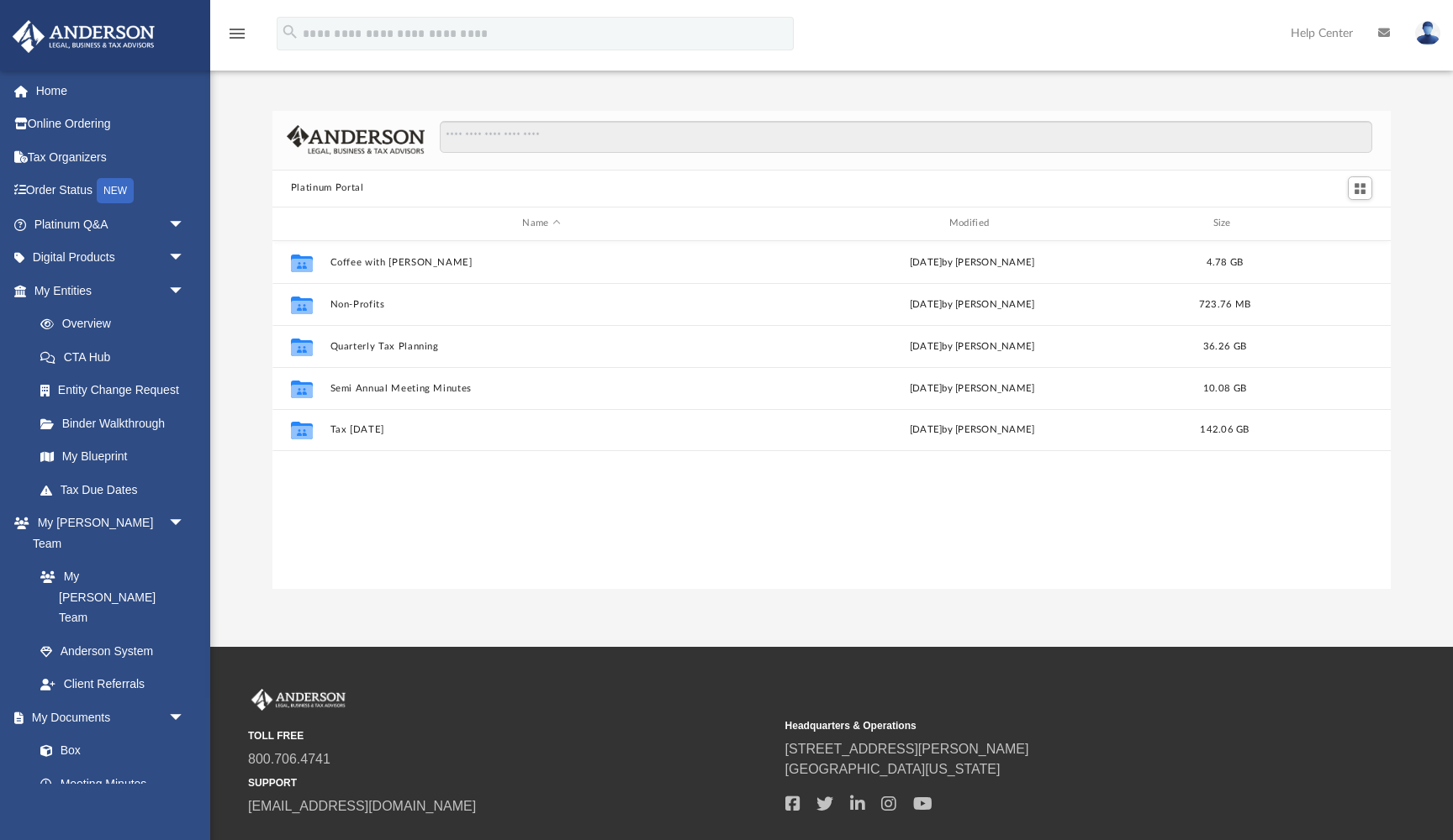
scroll to position [1, 1]
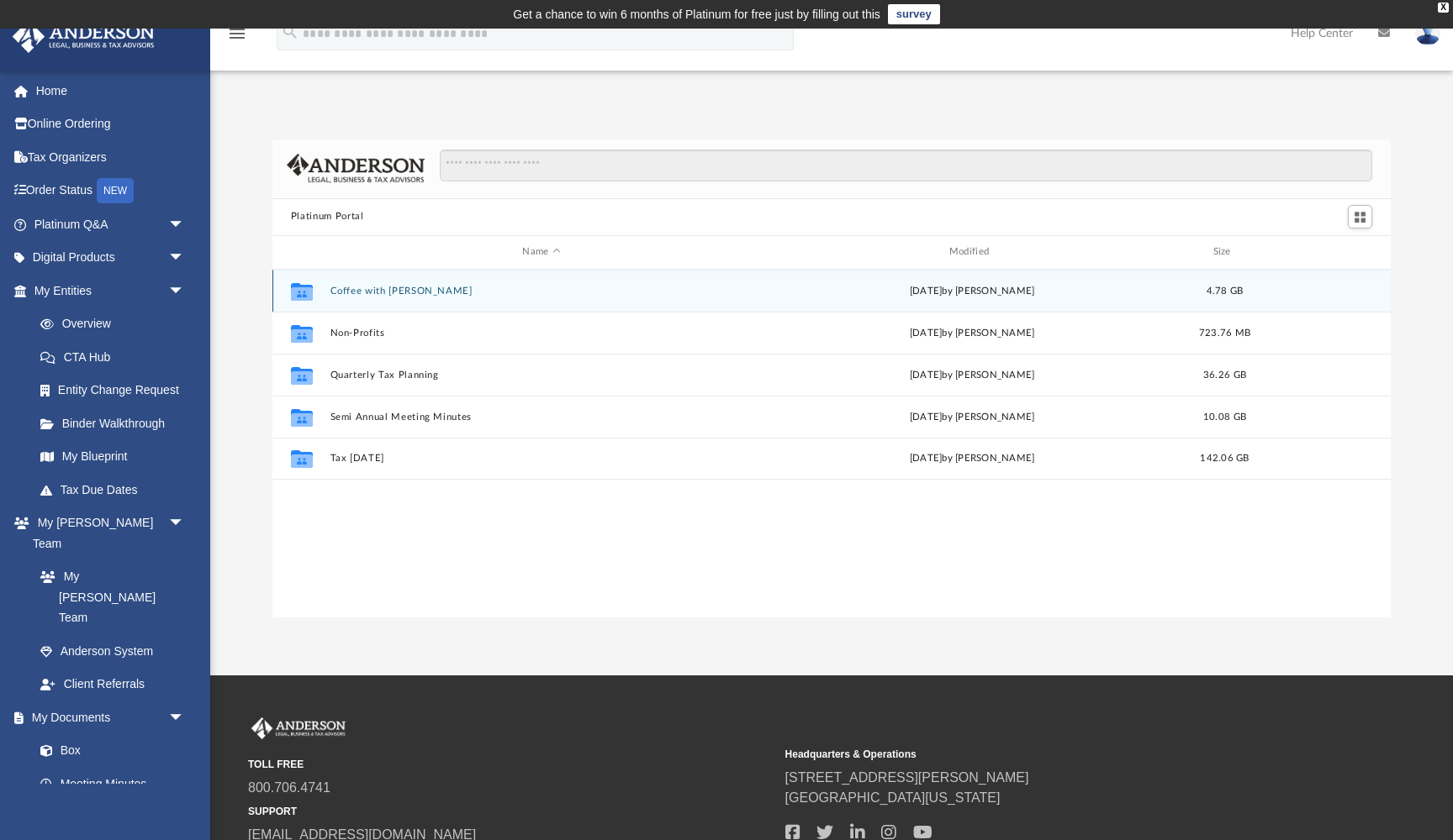
click at [393, 296] on div "Collaborated Folder Coffee with [PERSON_NAME][DATE] by [PERSON_NAME] 4.78 GB" at bounding box center [832, 291] width 1118 height 42
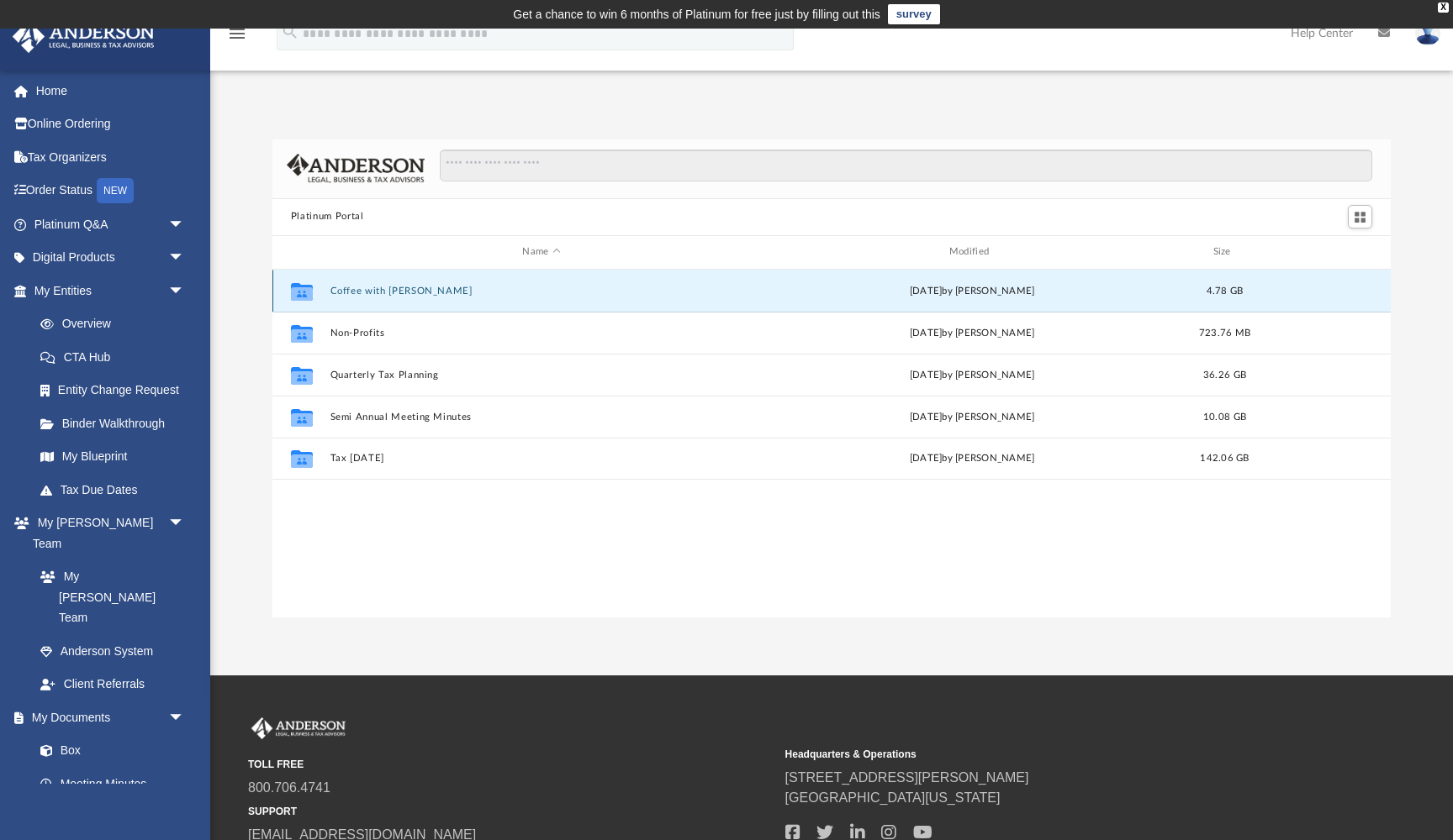
click at [381, 291] on button "Coffee with [PERSON_NAME]" at bounding box center [541, 291] width 423 height 11
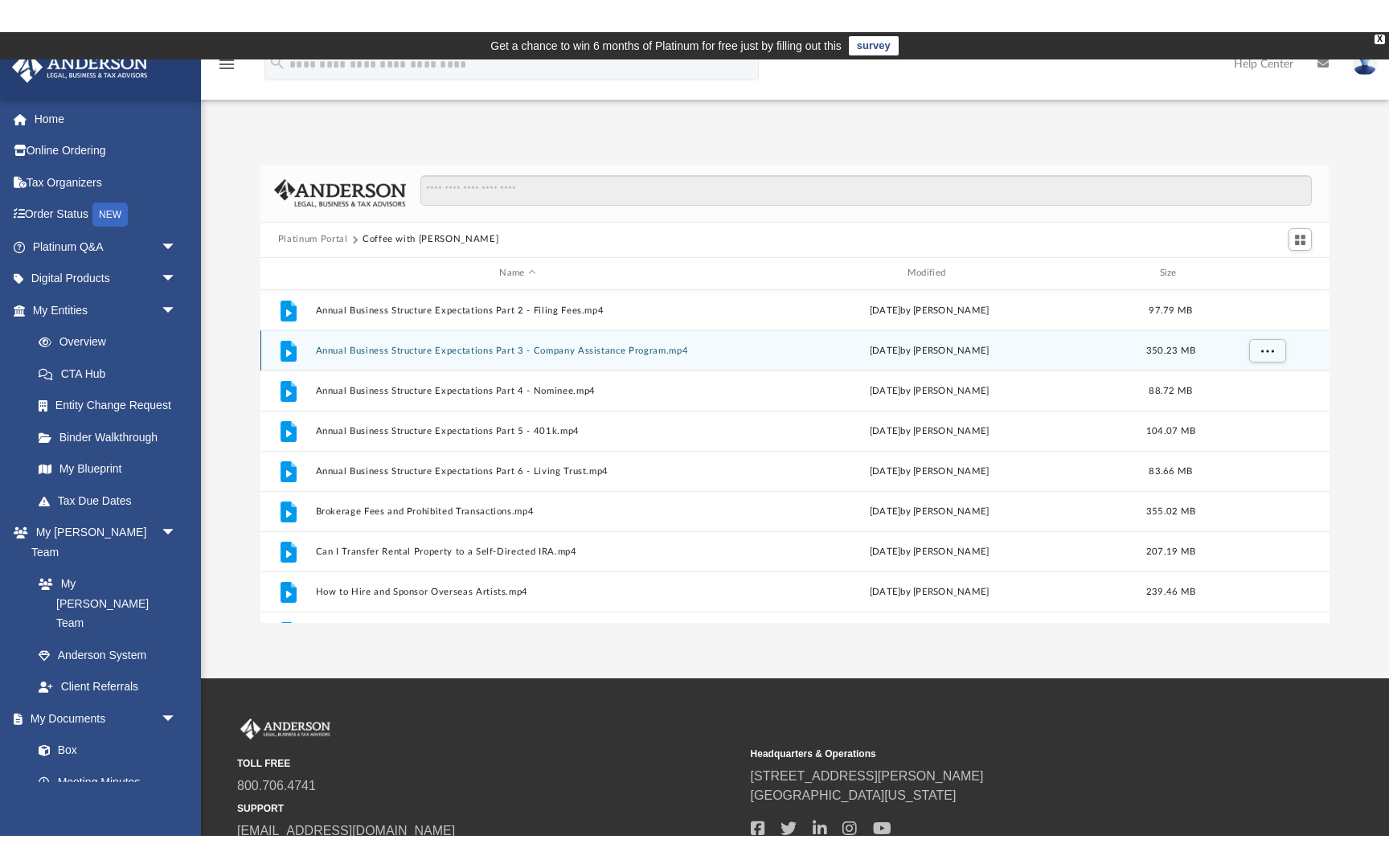
scroll to position [0, 0]
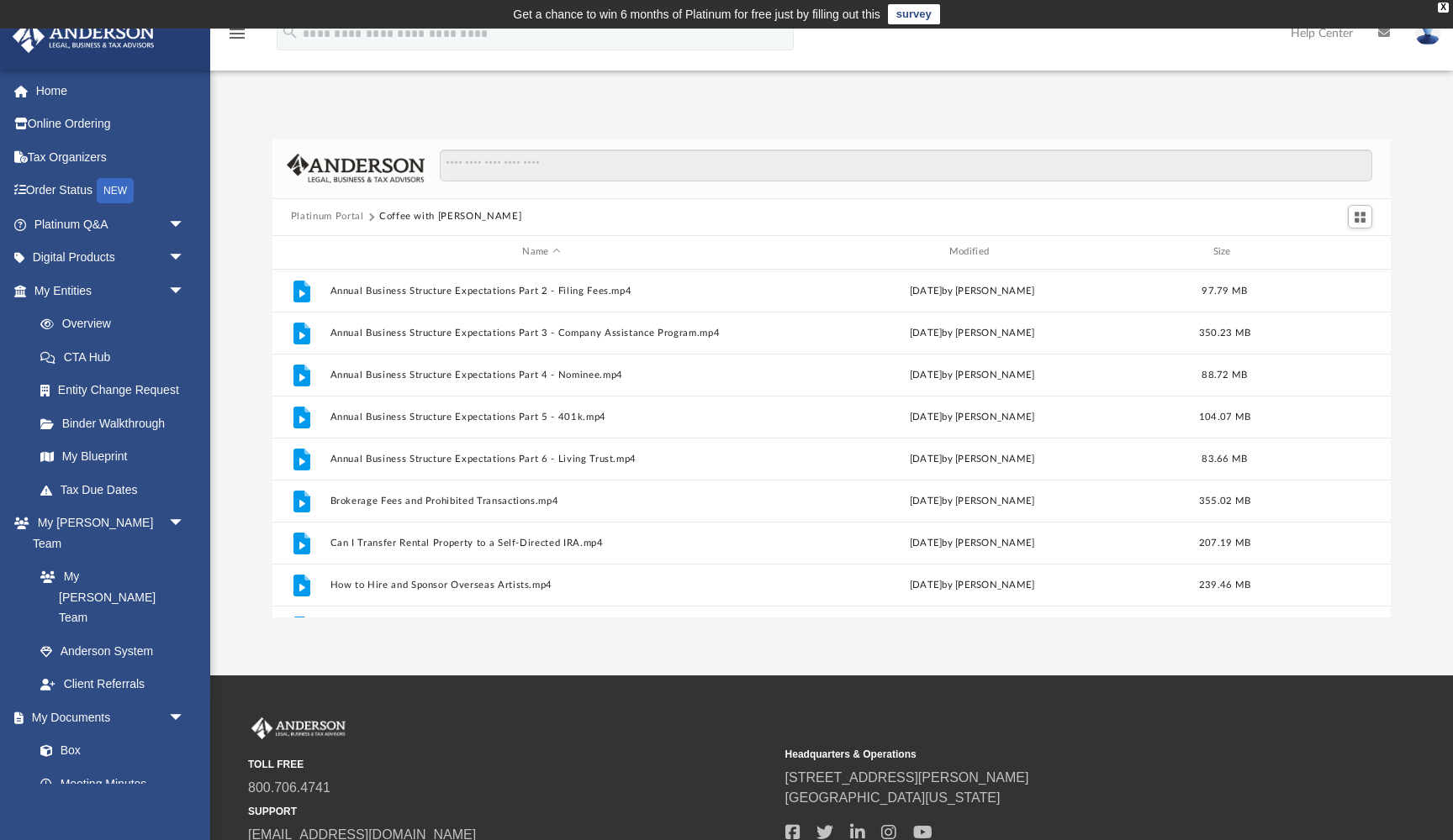
click at [327, 217] on button "Platinum Portal" at bounding box center [327, 216] width 73 height 15
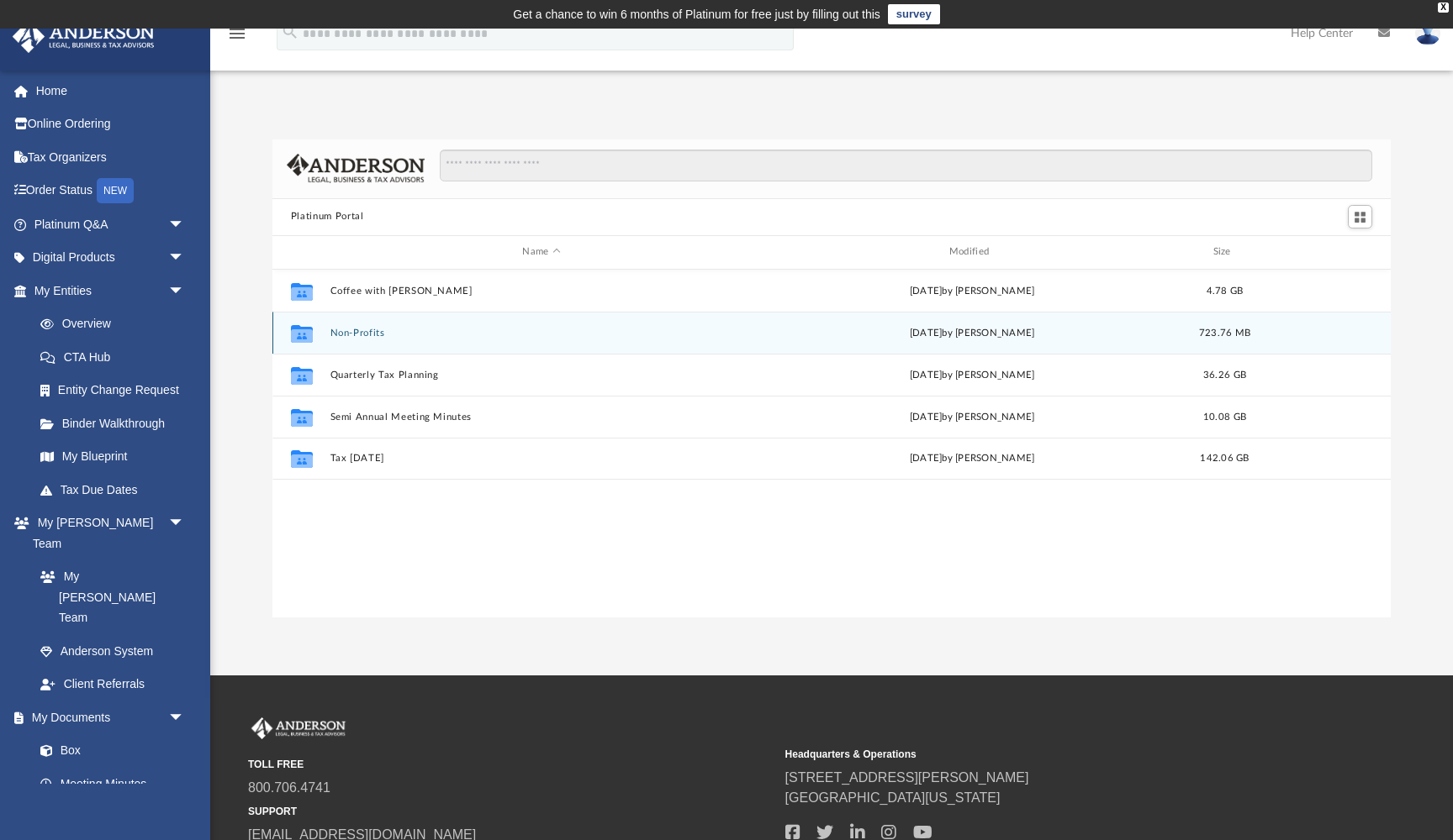
click at [349, 332] on button "Non-Profits" at bounding box center [541, 333] width 423 height 11
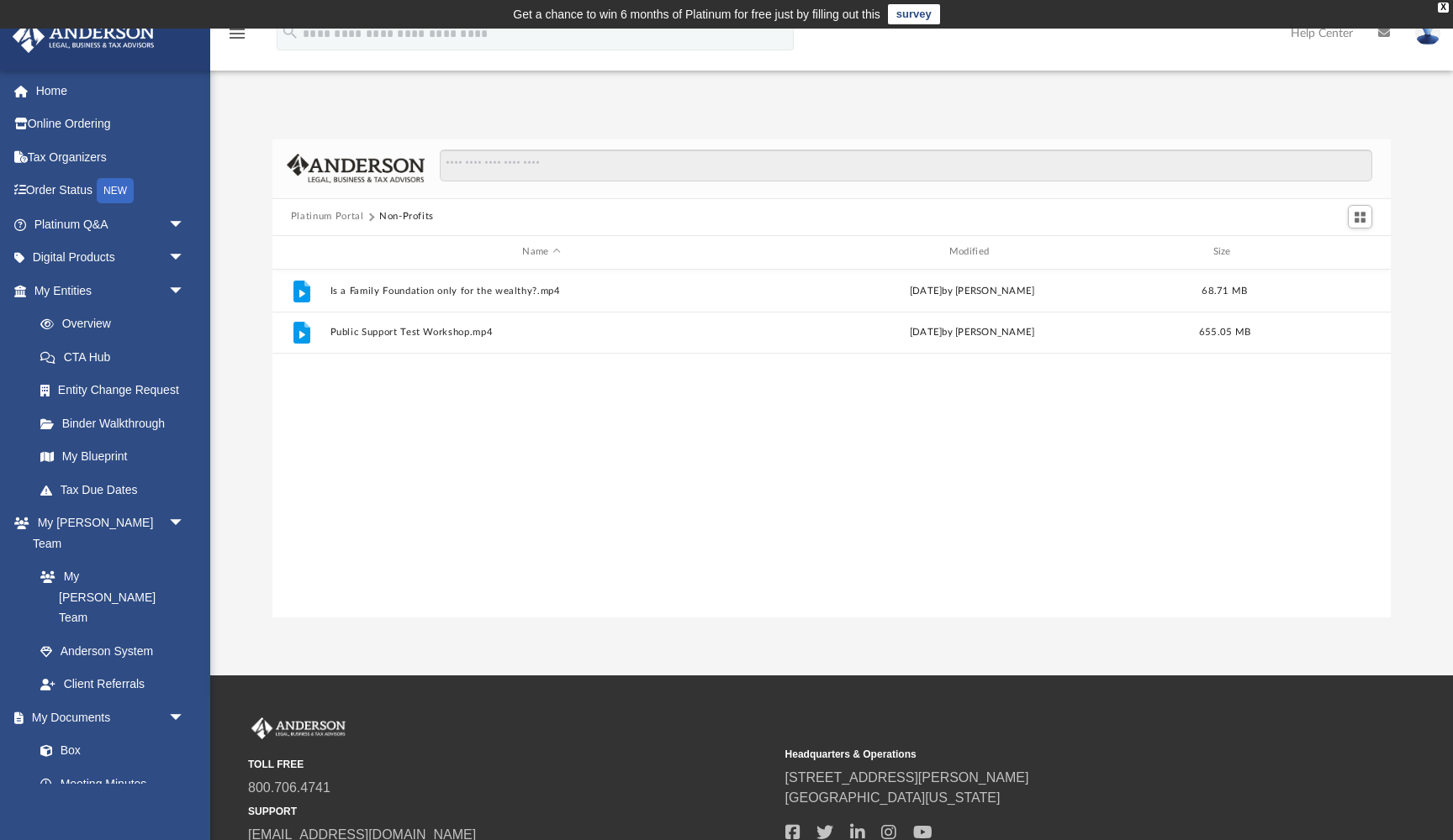
click at [321, 218] on button "Platinum Portal" at bounding box center [327, 216] width 73 height 15
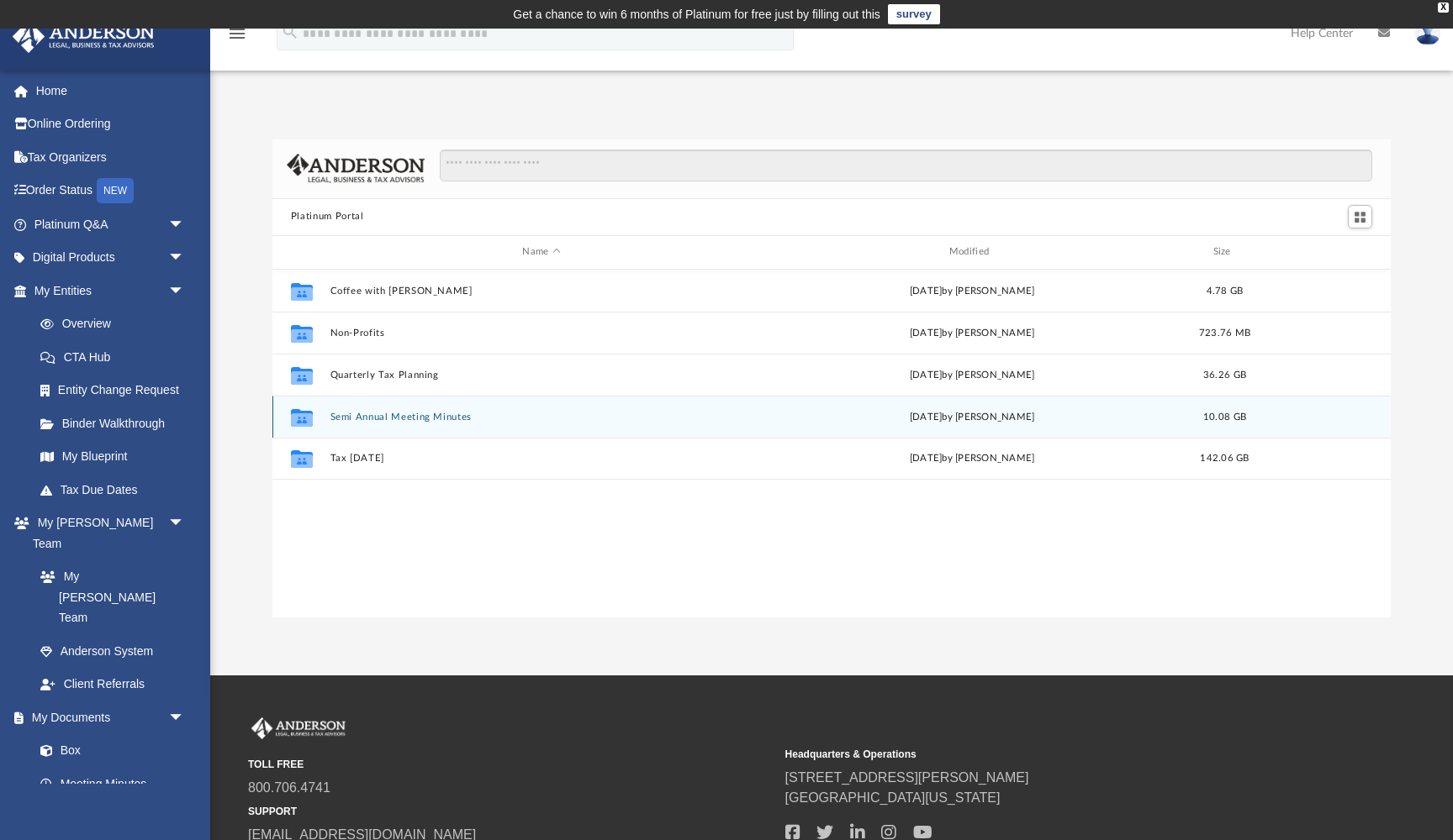
click at [370, 420] on button "Semi Annual Meeting Minutes" at bounding box center [541, 417] width 423 height 11
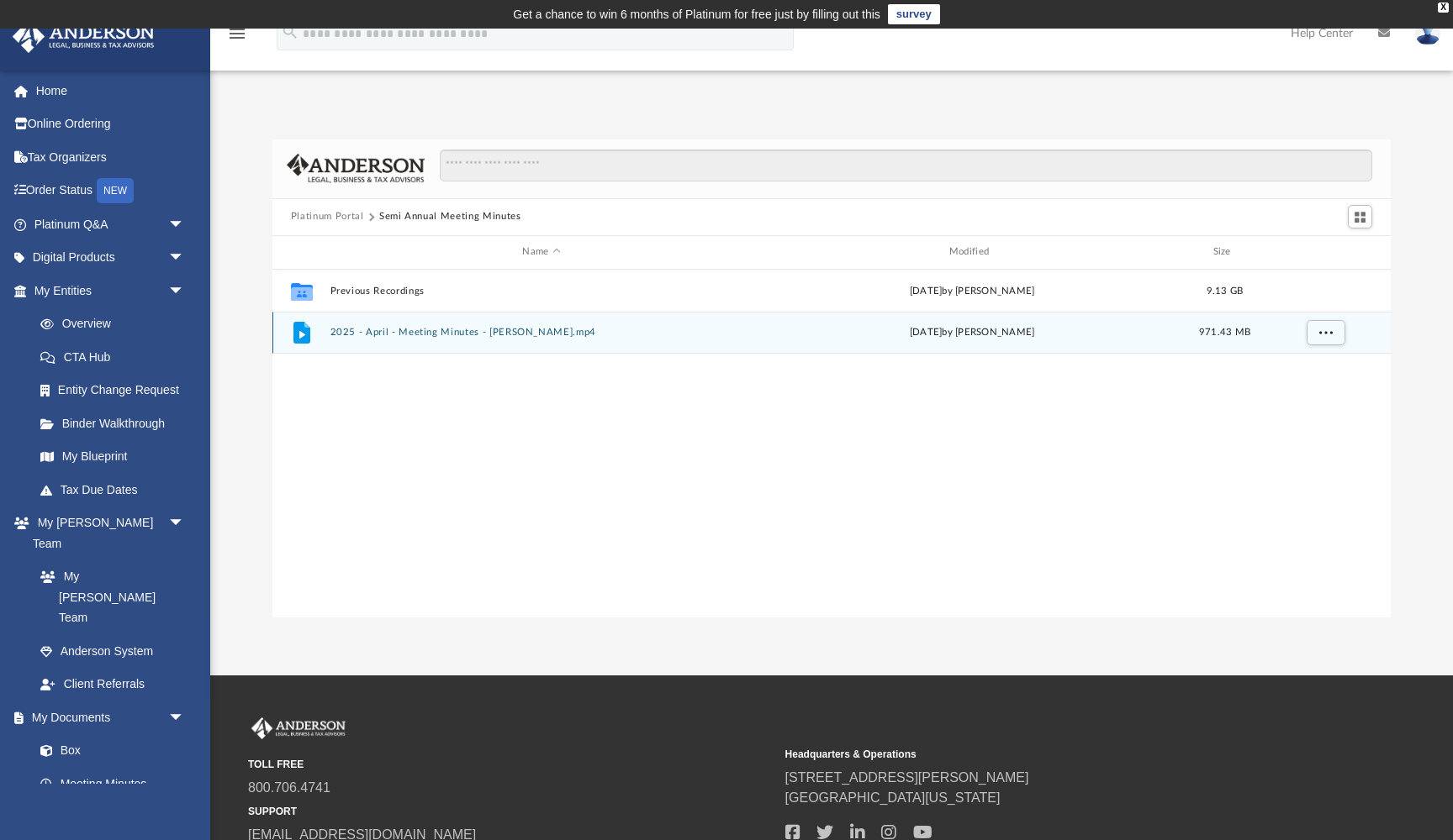
click at [415, 331] on button "2025 - April - Meeting Minutes - [PERSON_NAME].mp4" at bounding box center [541, 332] width 423 height 11
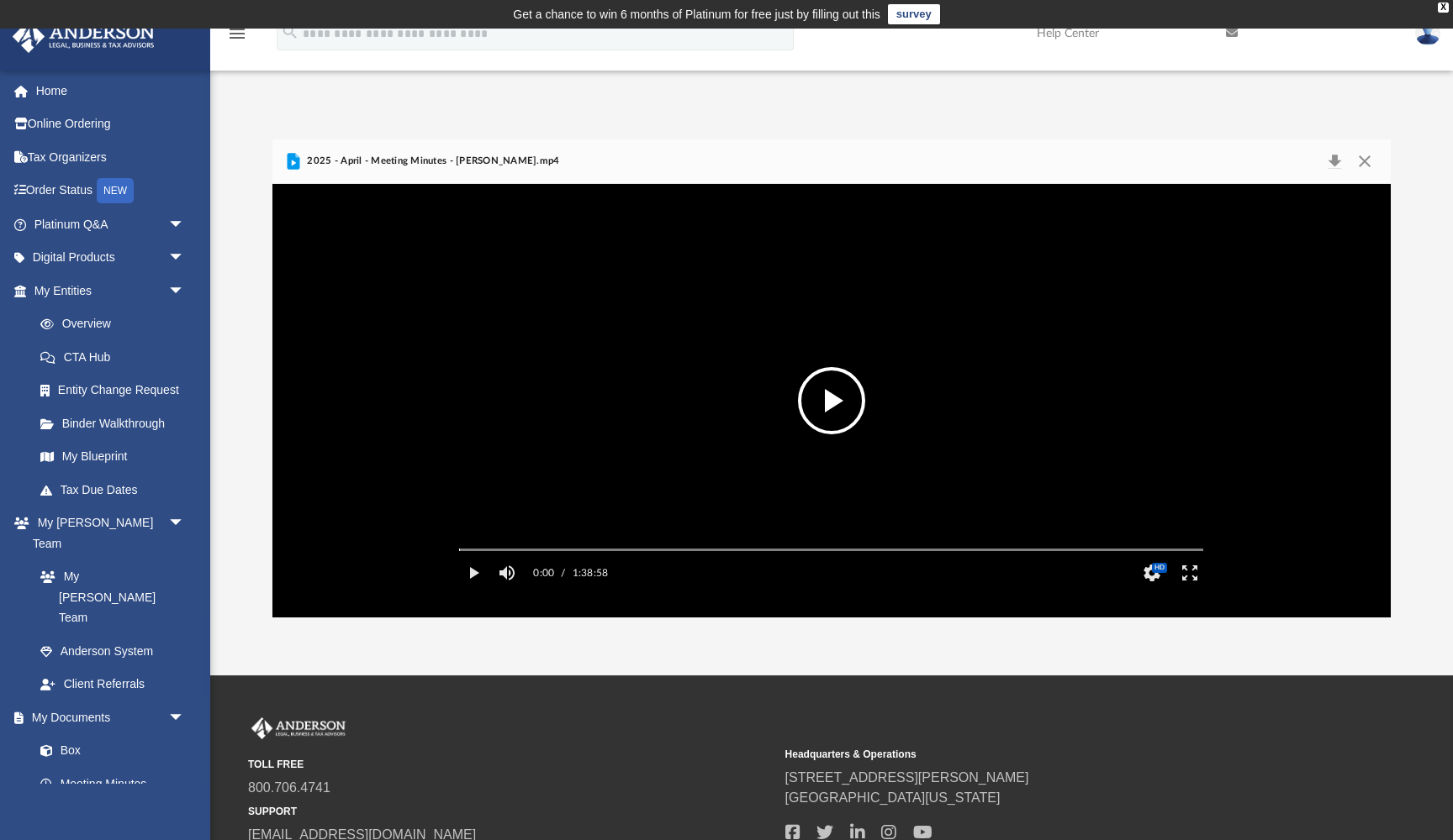
click at [821, 394] on button "File preview" at bounding box center [832, 400] width 67 height 67
click at [1189, 590] on button "Enter fullscreen" at bounding box center [1190, 573] width 38 height 33
